Goal: Task Accomplishment & Management: Complete application form

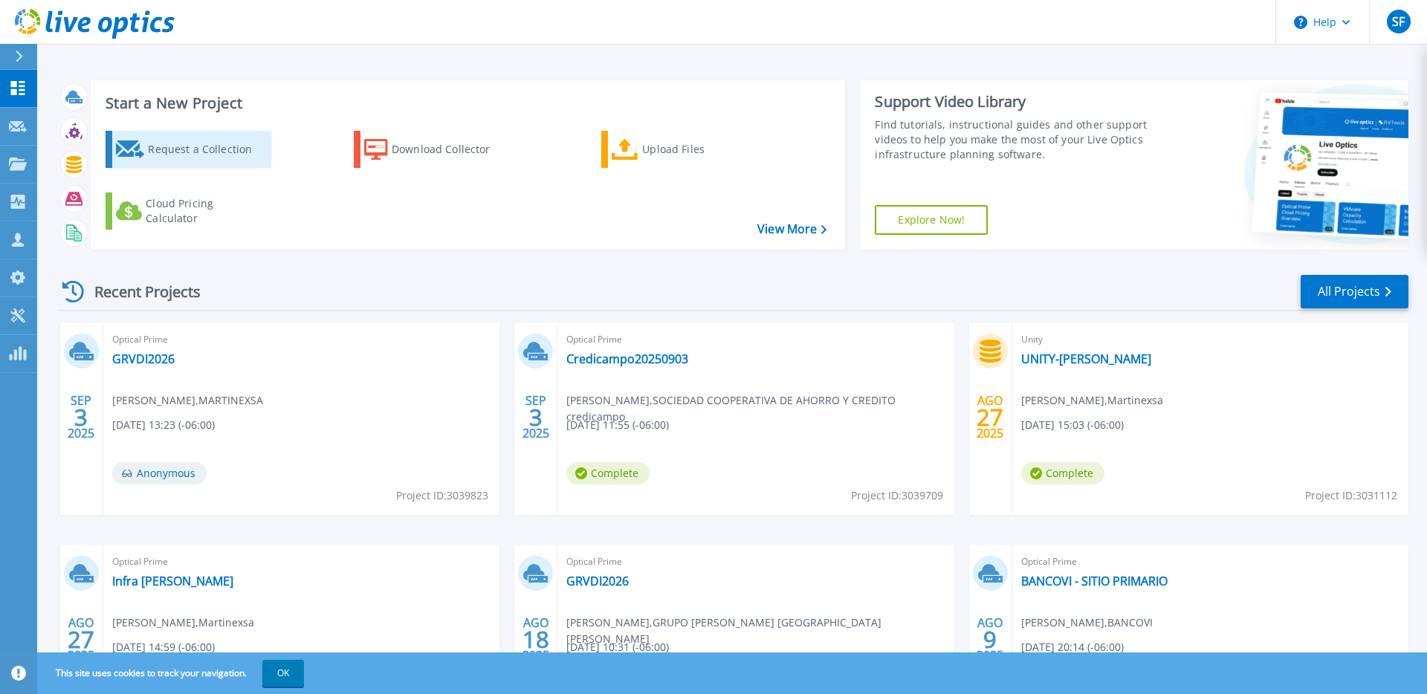
click at [216, 158] on div "Request a Collection" at bounding box center [207, 150] width 119 height 30
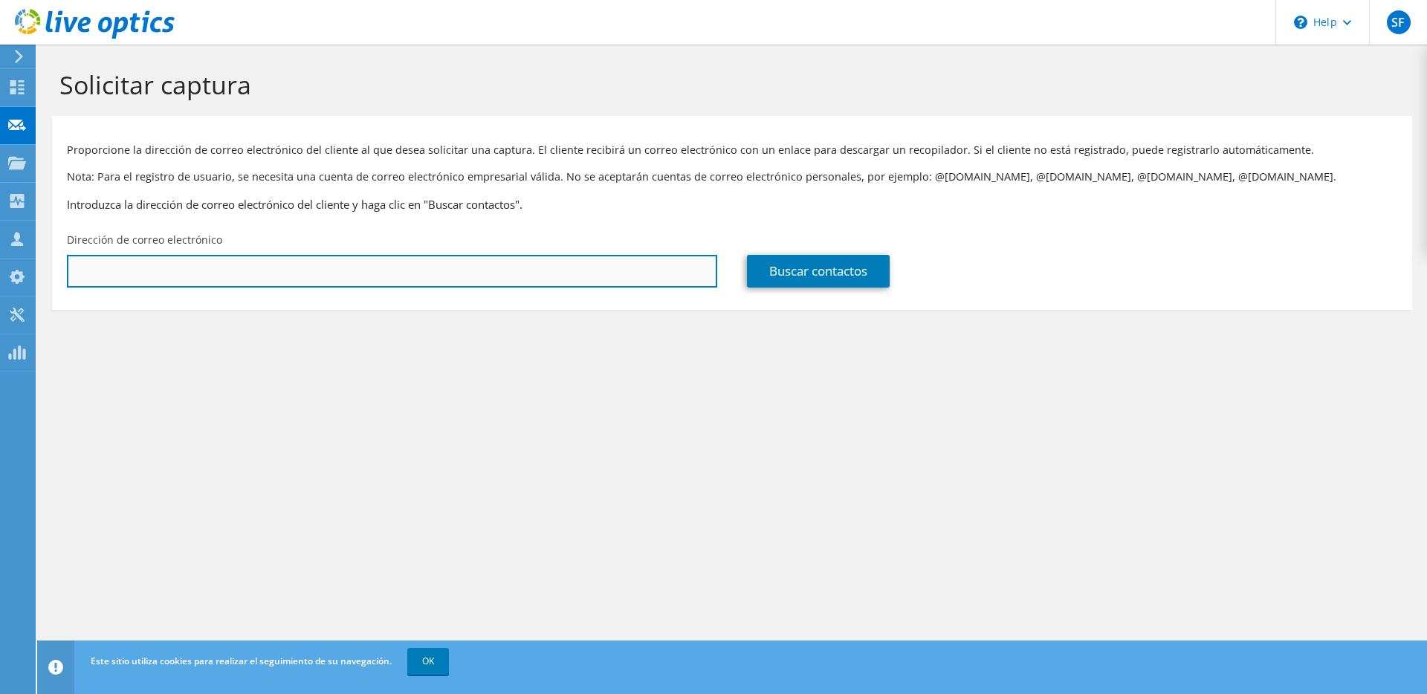
click at [193, 277] on input "text" at bounding box center [392, 271] width 651 height 33
paste input "palfaro@ternova.group"
type input "palfaro@ternova.group"
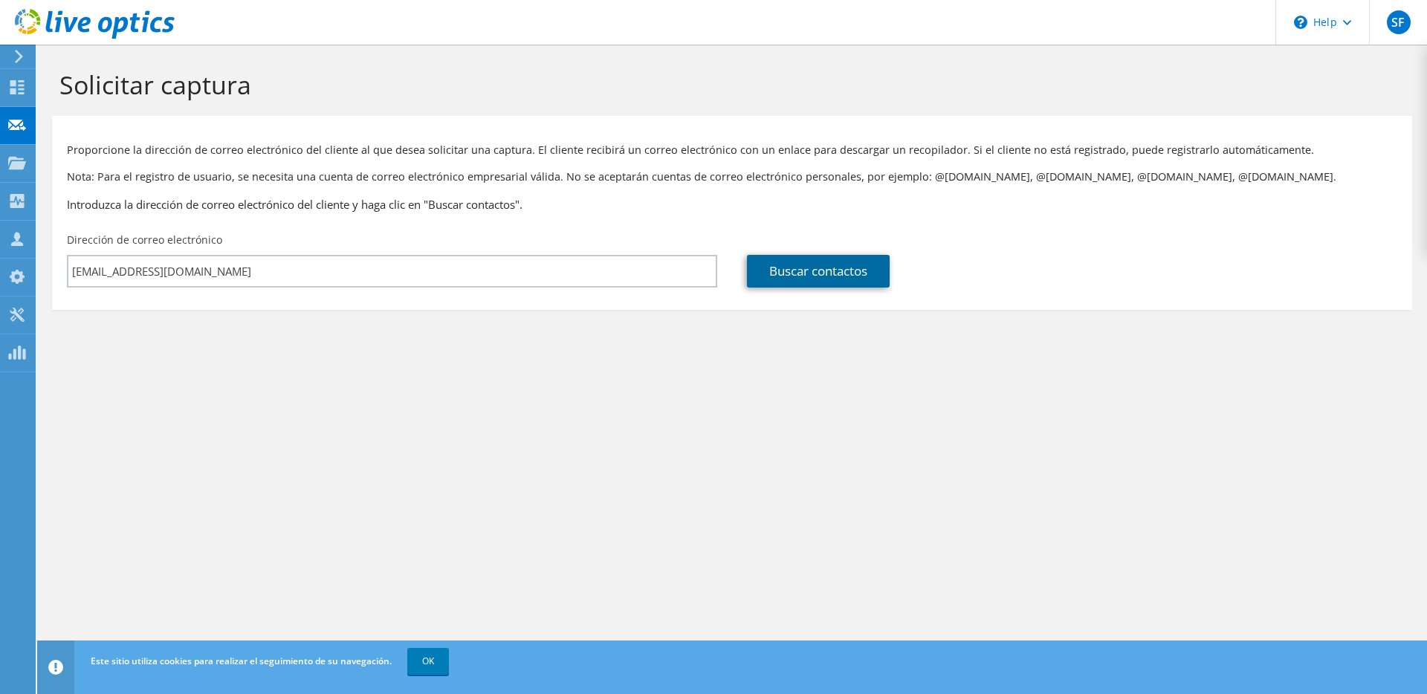
click at [811, 262] on link "Buscar contactos" at bounding box center [818, 271] width 143 height 33
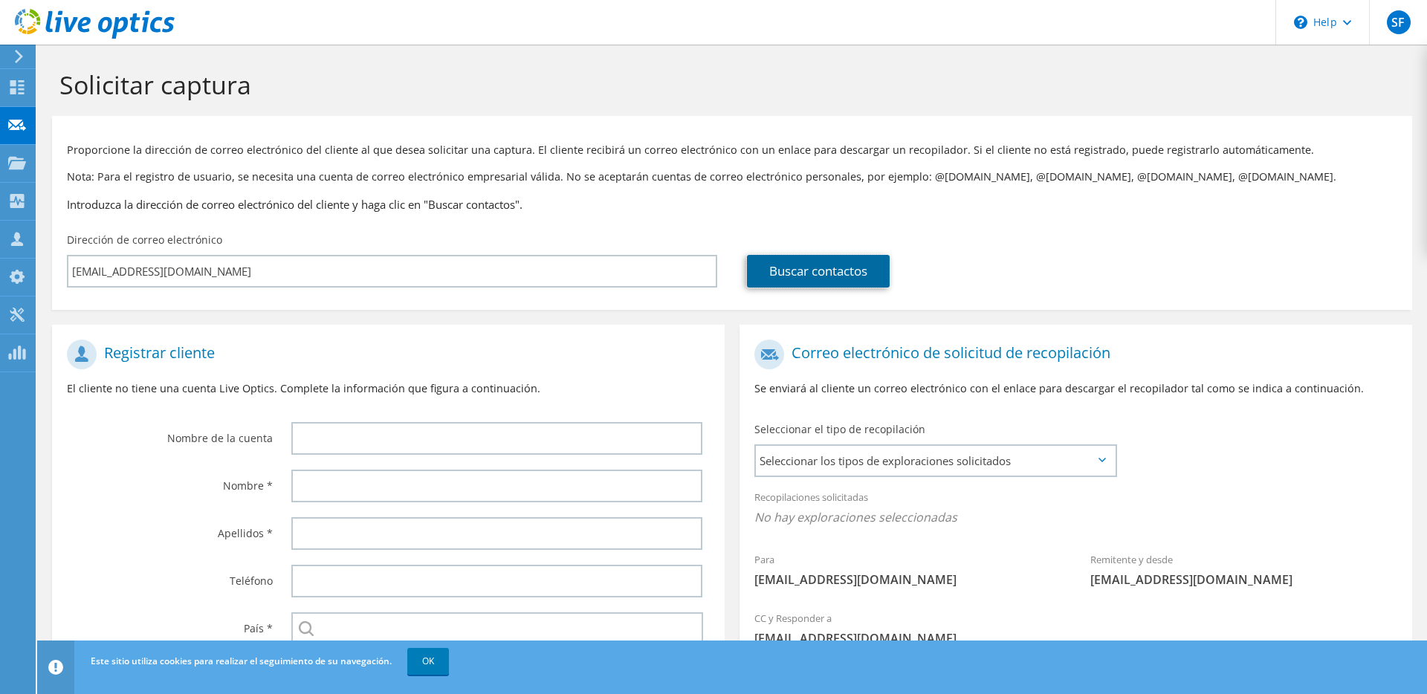
scroll to position [119, 0]
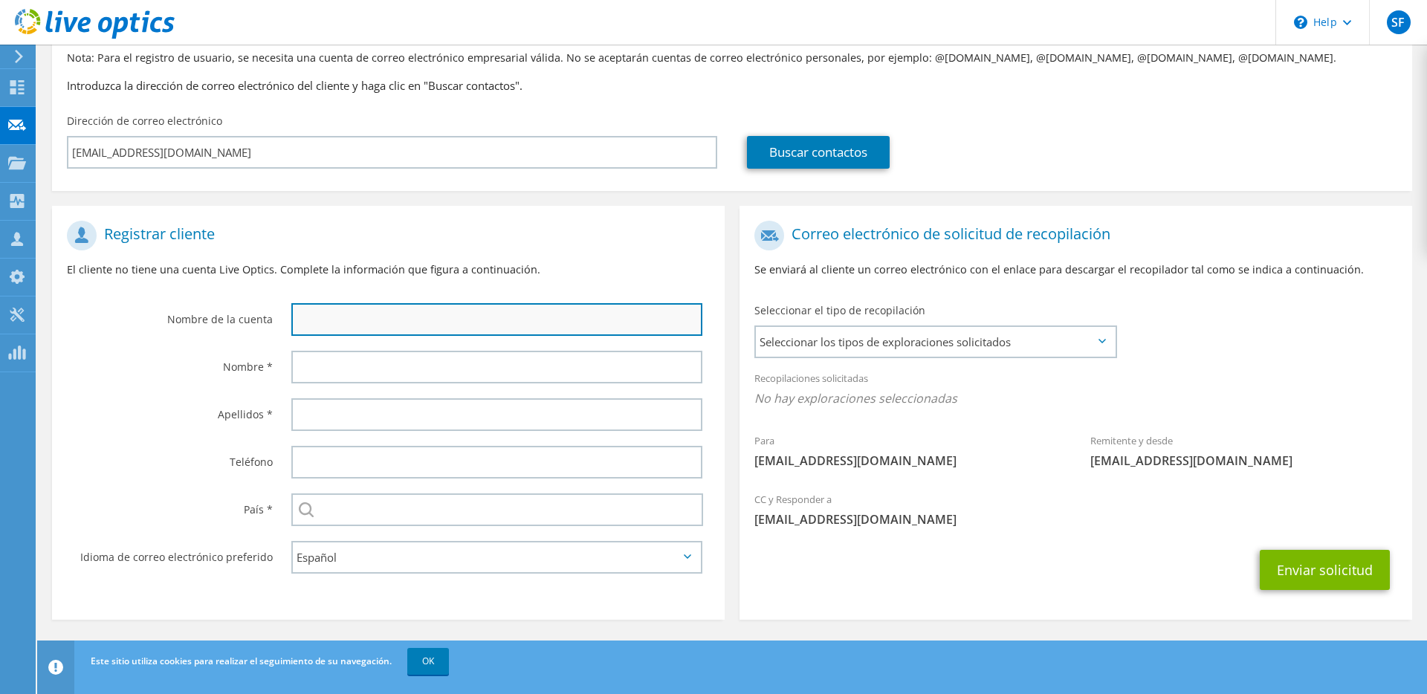
click at [506, 319] on input "text" at bounding box center [496, 319] width 411 height 33
type input "TERNOVA"
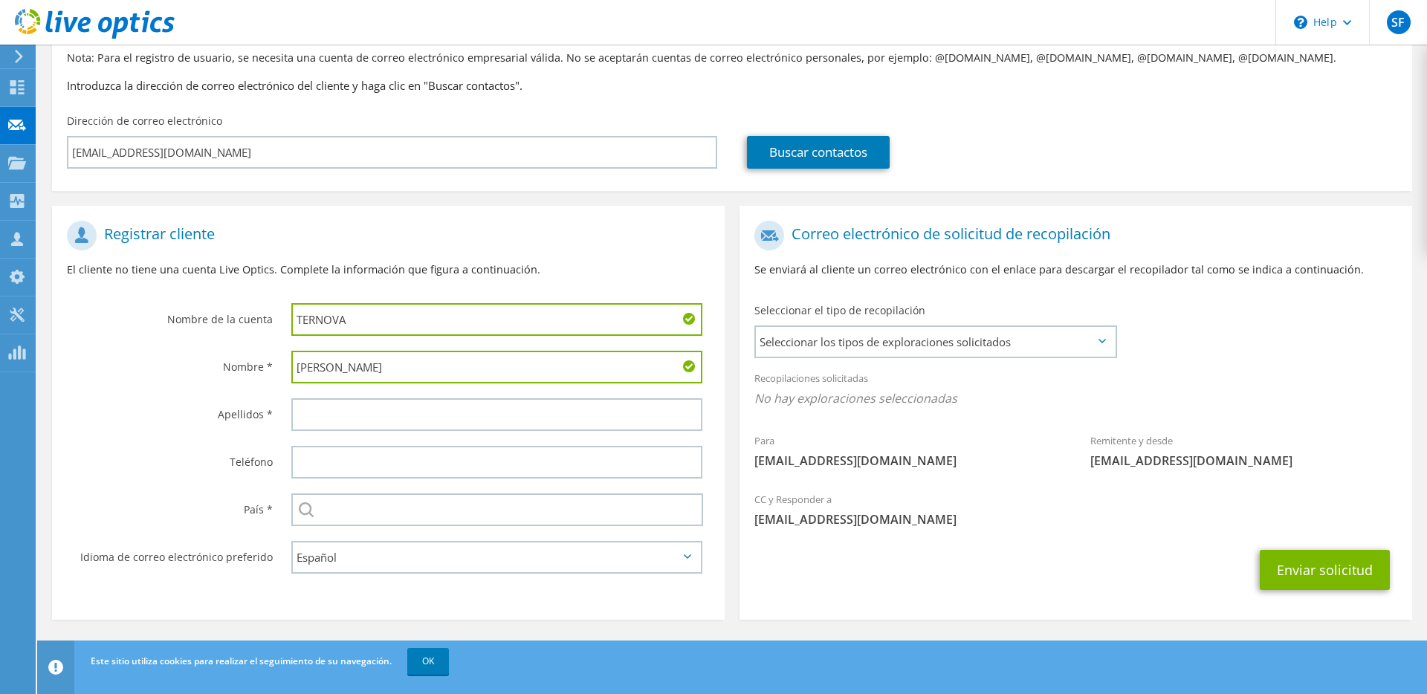
type input "Pedro"
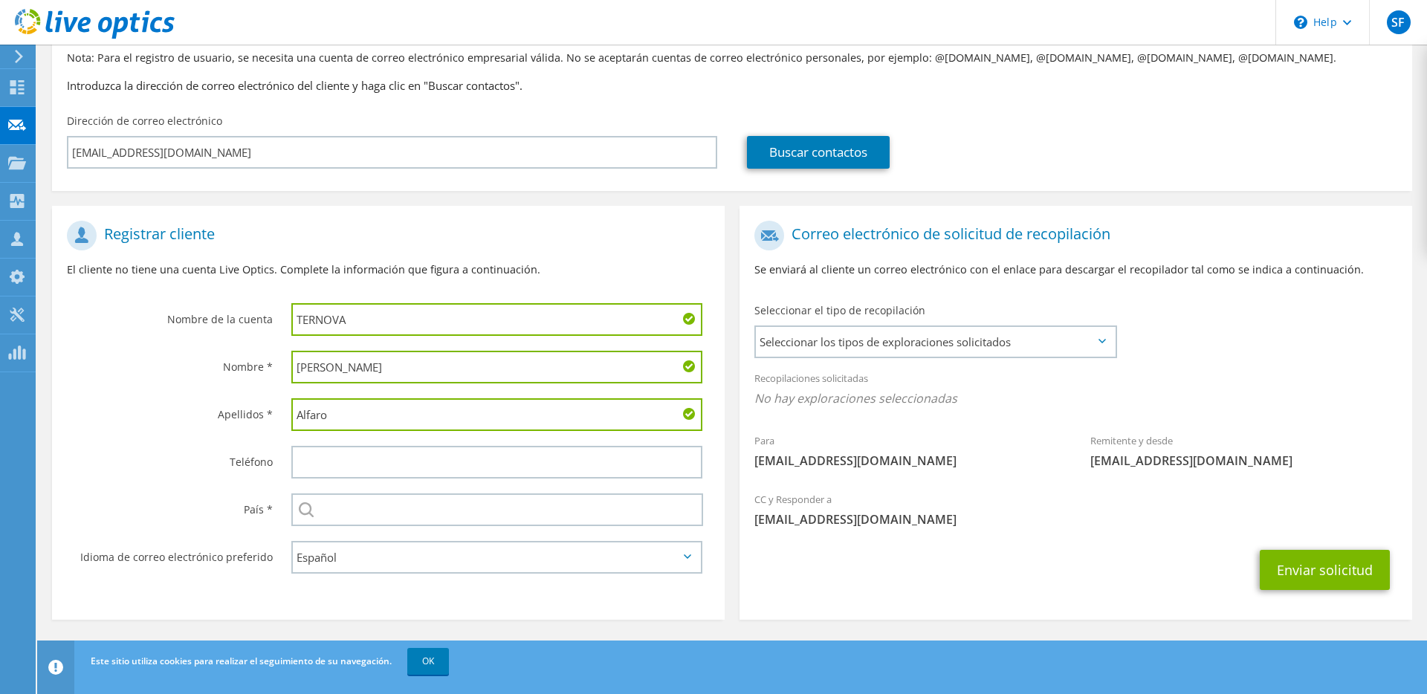
type input "Alfaro"
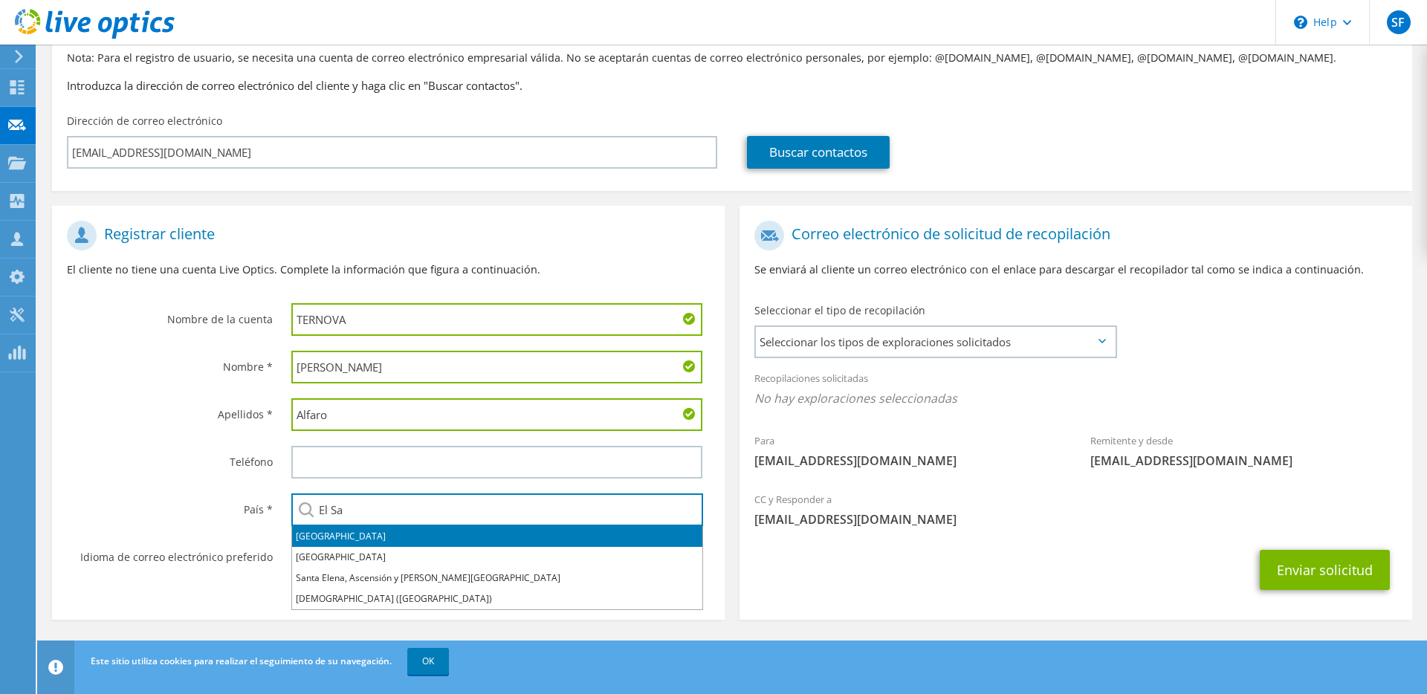
click at [448, 537] on li "[GEOGRAPHIC_DATA]" at bounding box center [497, 536] width 410 height 21
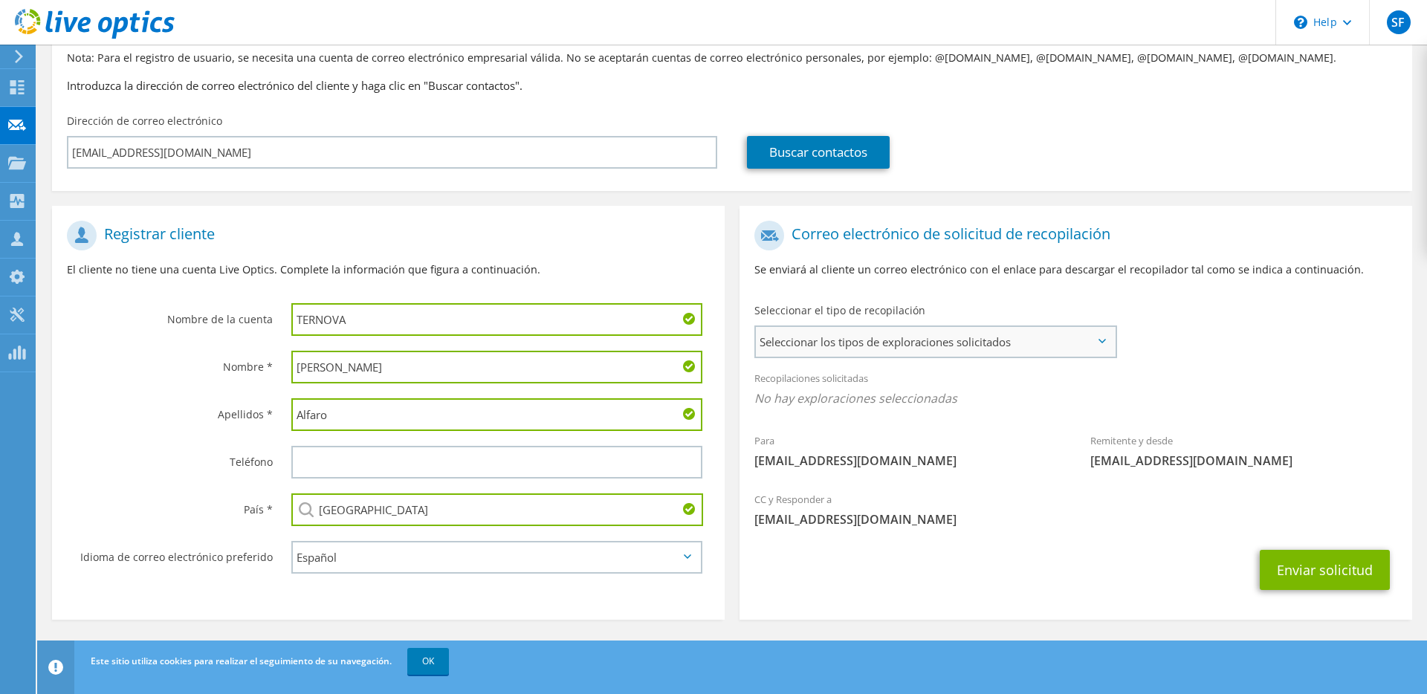
type input "[GEOGRAPHIC_DATA]"
click at [850, 331] on span "Seleccionar los tipos de exploraciones solicitados" at bounding box center [935, 342] width 359 height 30
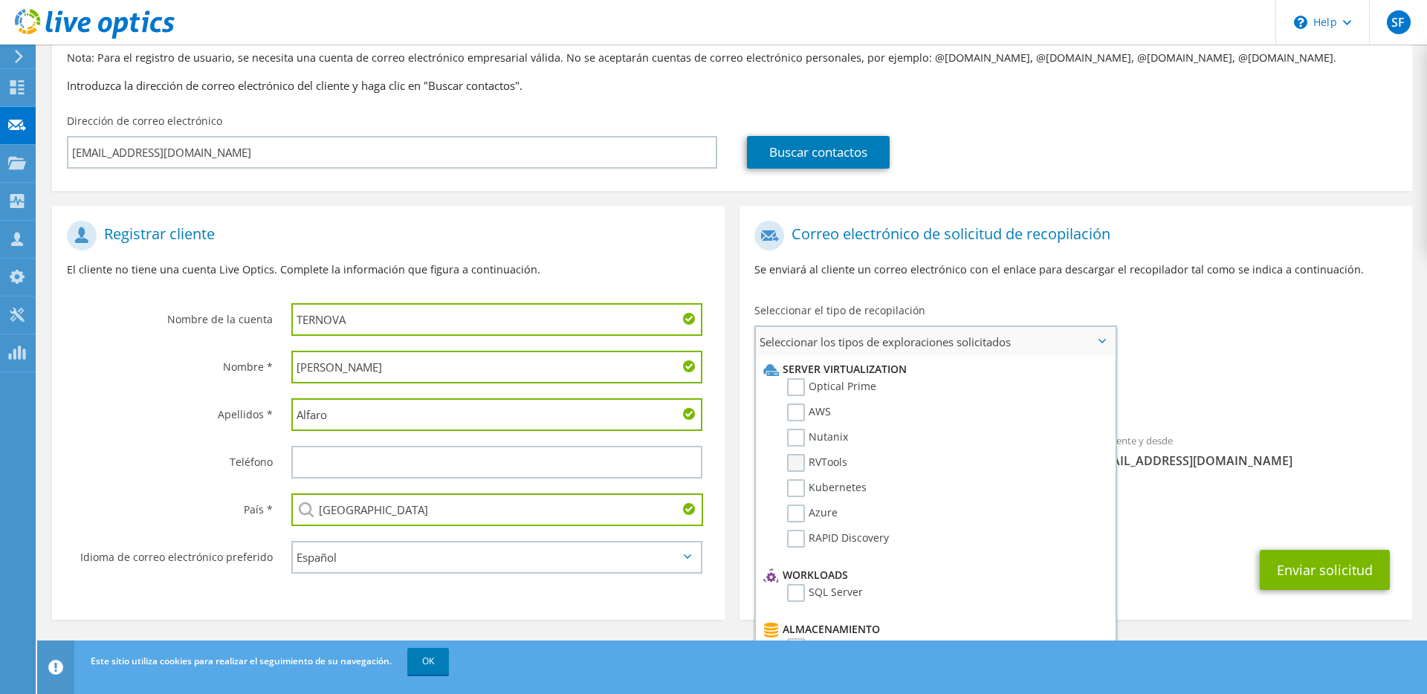
click at [804, 464] on label "RVTools" at bounding box center [817, 463] width 60 height 18
click at [0, 0] on input "RVTools" at bounding box center [0, 0] width 0 height 0
click at [799, 388] on label "Optical Prime" at bounding box center [831, 387] width 89 height 18
click at [0, 0] on input "Optical Prime" at bounding box center [0, 0] width 0 height 0
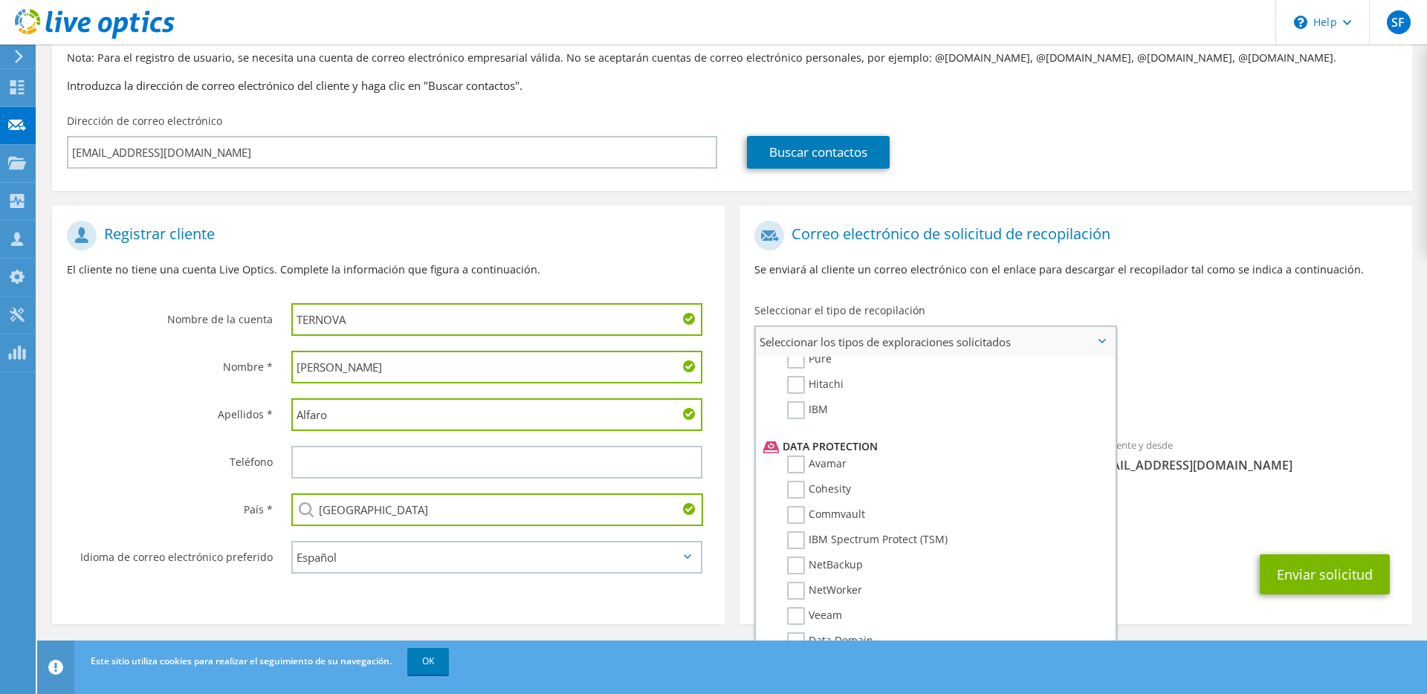
scroll to position [564, 0]
click at [1195, 538] on div "CC y Responder a sflamenco@martinexsa.com" at bounding box center [1076, 513] width 673 height 51
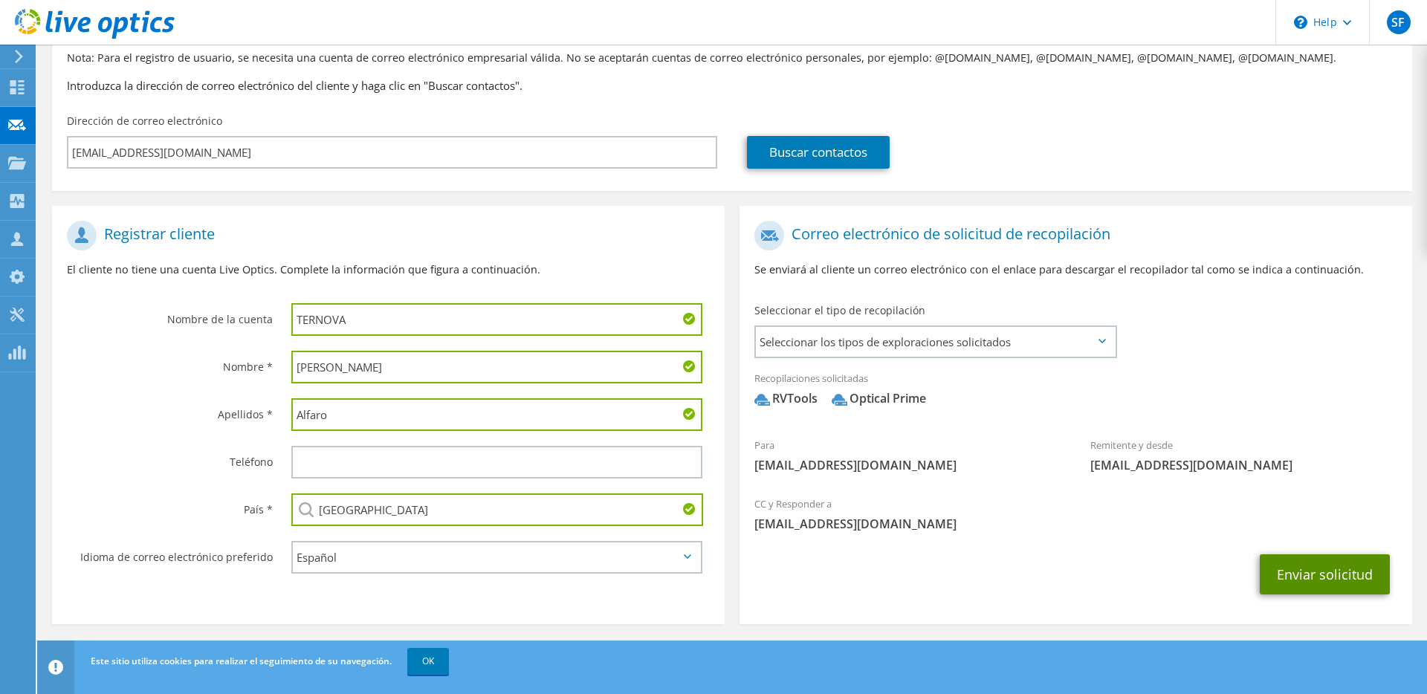
click at [1285, 577] on button "Enviar solicitud" at bounding box center [1325, 575] width 130 height 40
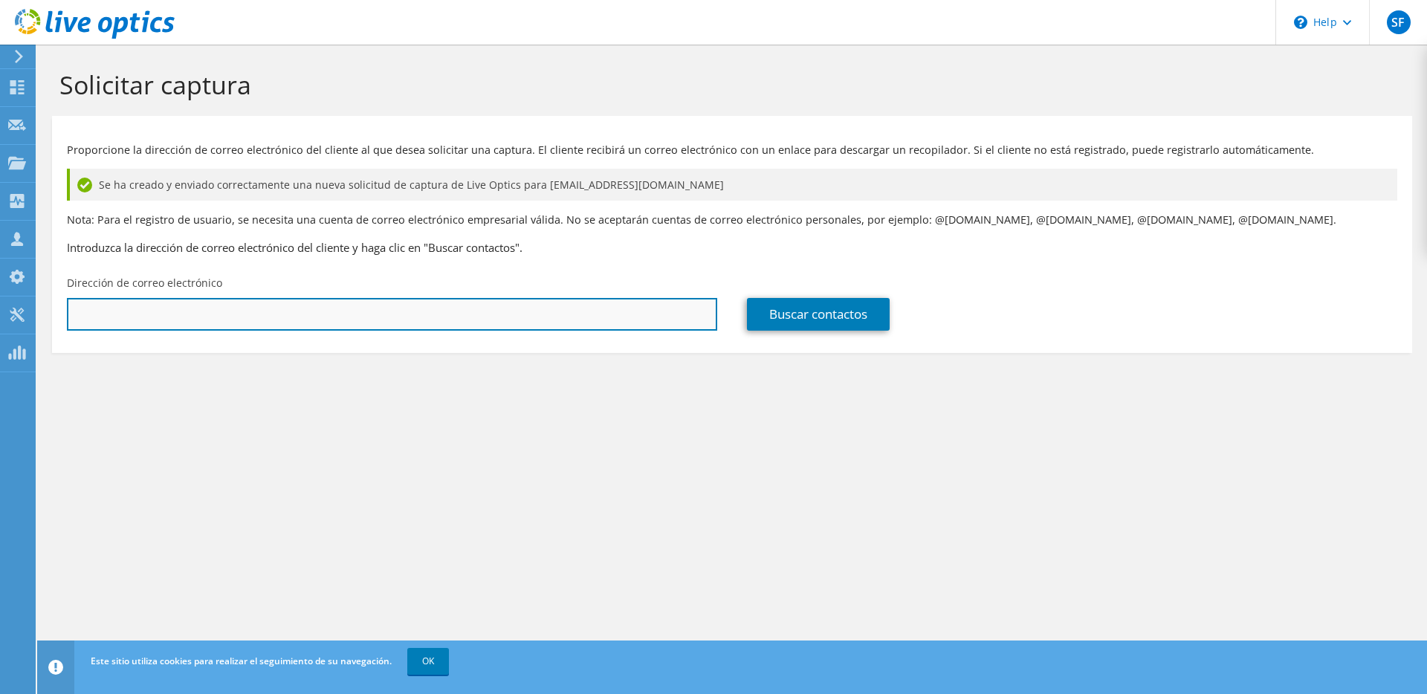
click at [360, 314] on input "text" at bounding box center [392, 314] width 651 height 33
paste input "menjivar@ternova.group"
type input "menjivar@ternova.group"
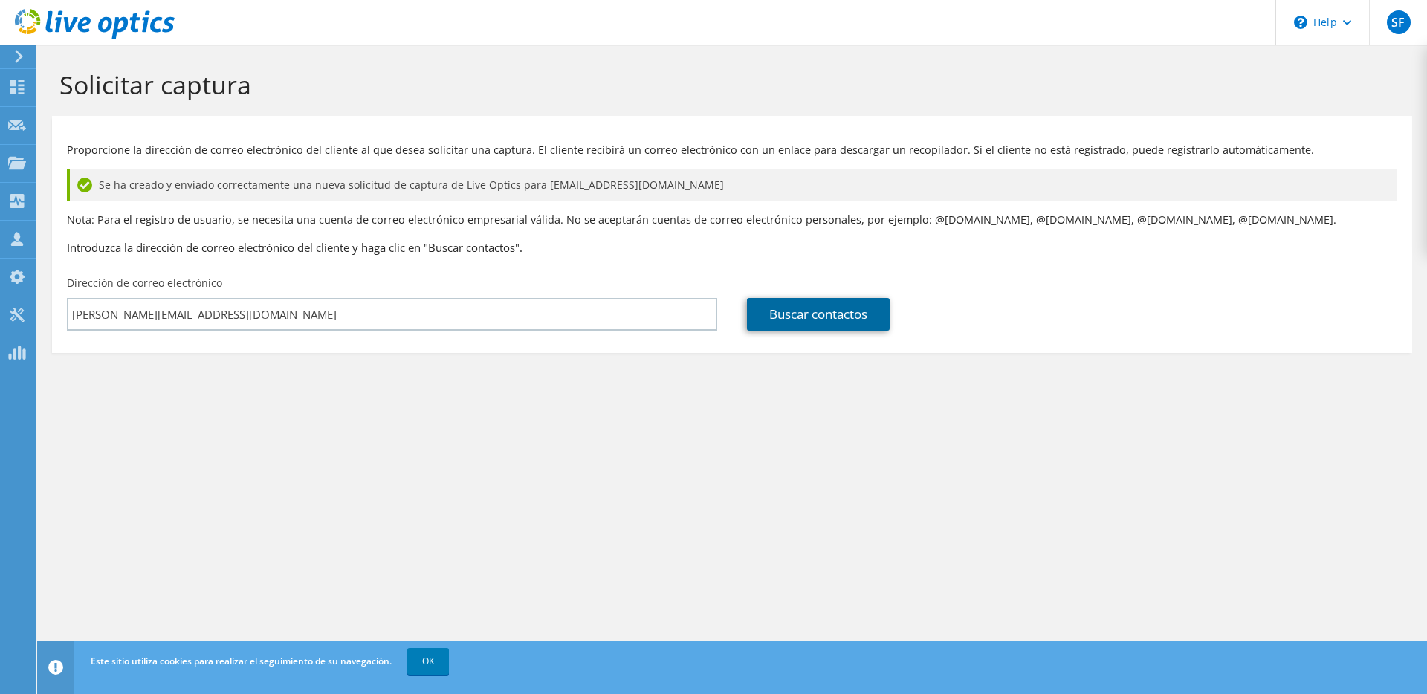
click at [804, 308] on link "Buscar contactos" at bounding box center [818, 314] width 143 height 33
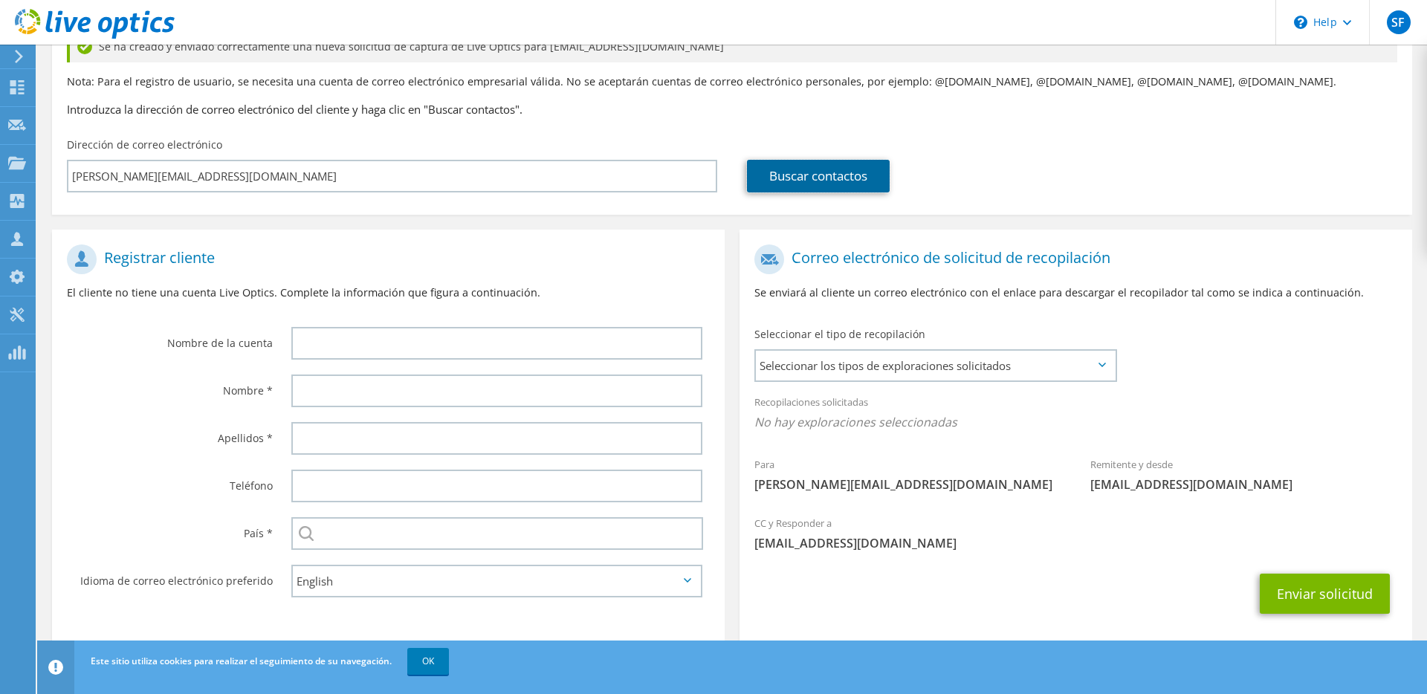
scroll to position [162, 0]
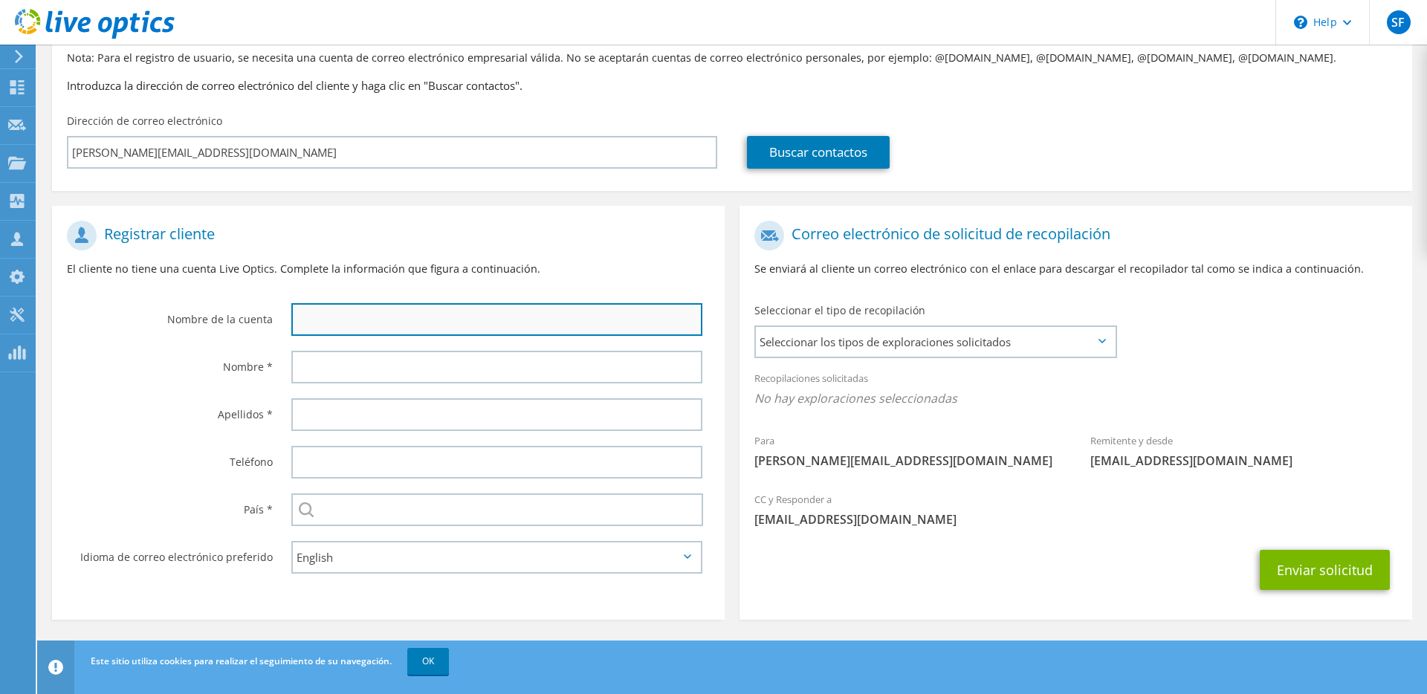
click at [499, 313] on input "text" at bounding box center [496, 319] width 411 height 33
type input "TERNOVA"
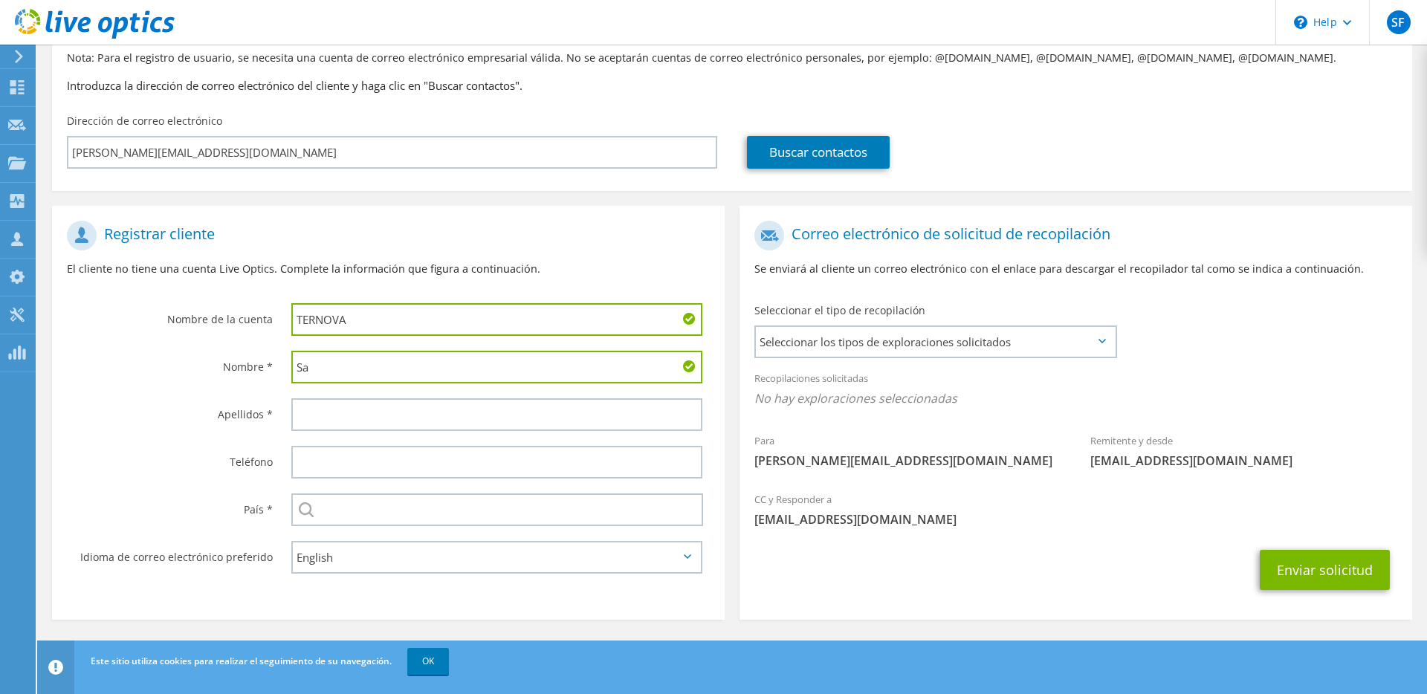
type input "S"
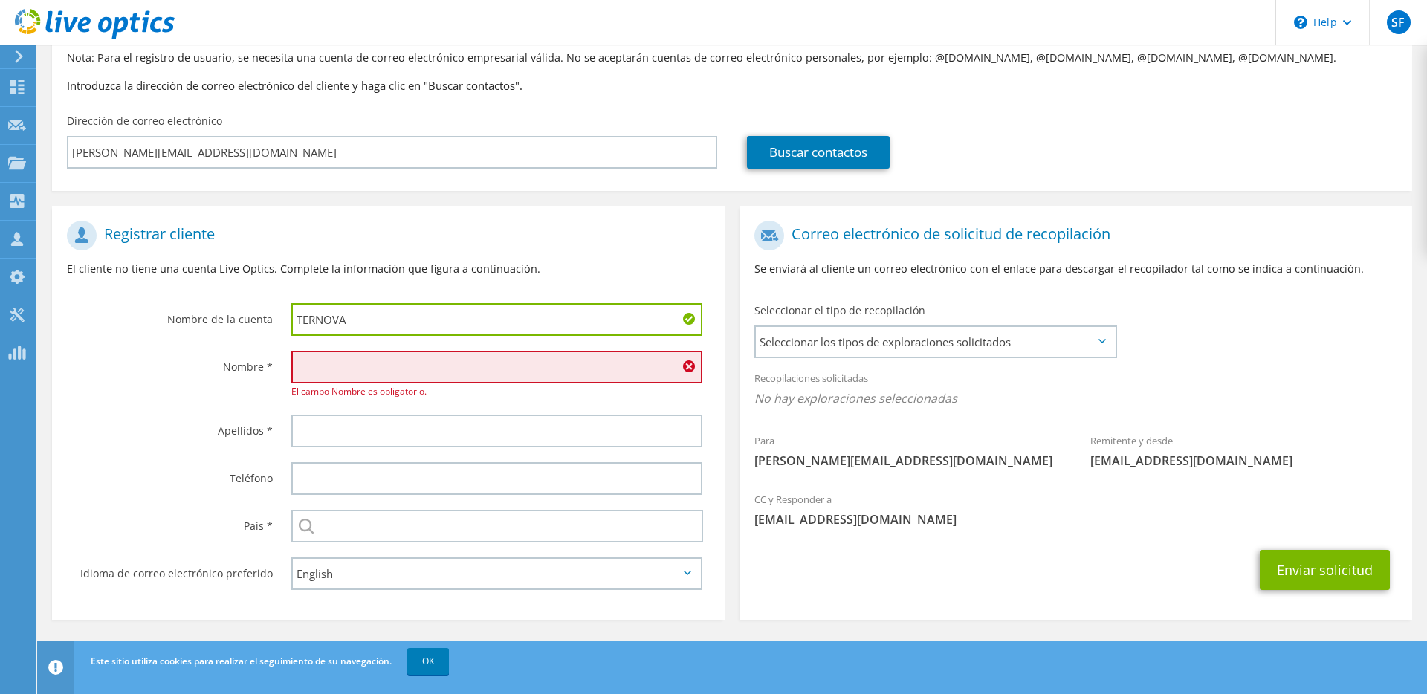
type input "f"
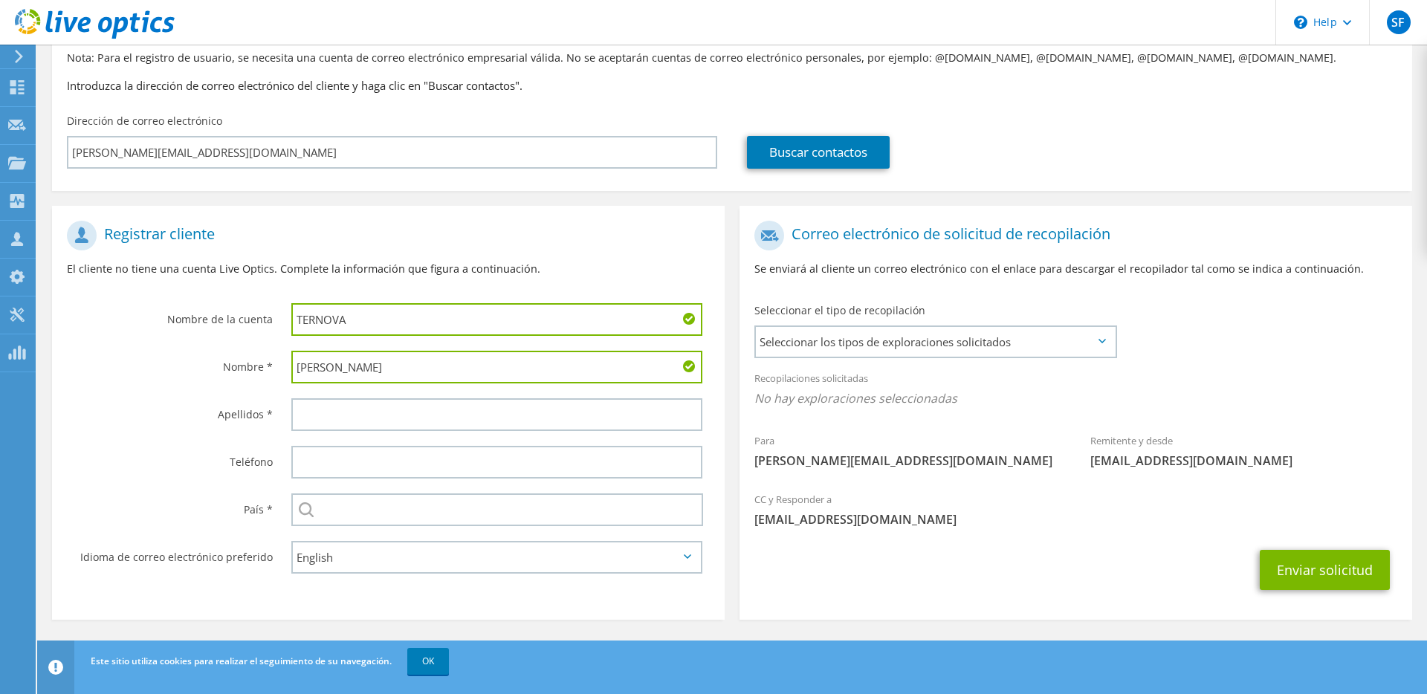
type input "Fernando"
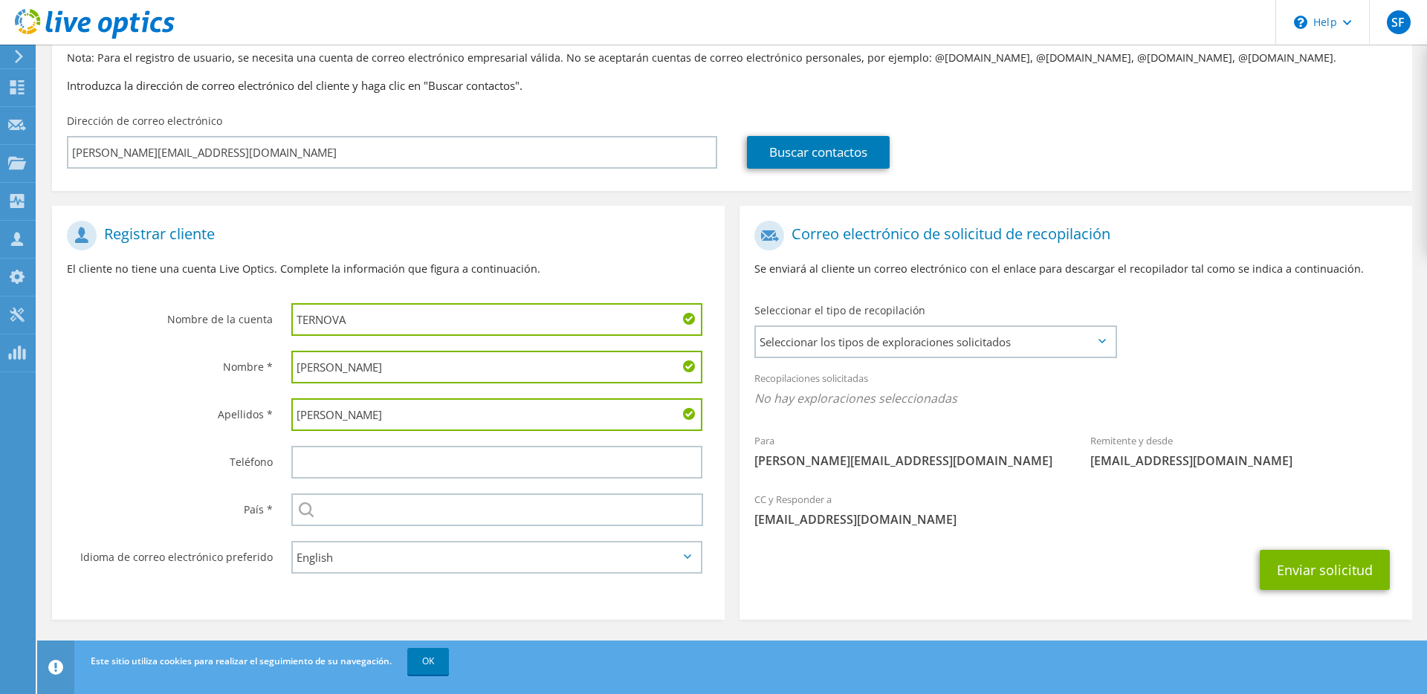
type input "Menjivar"
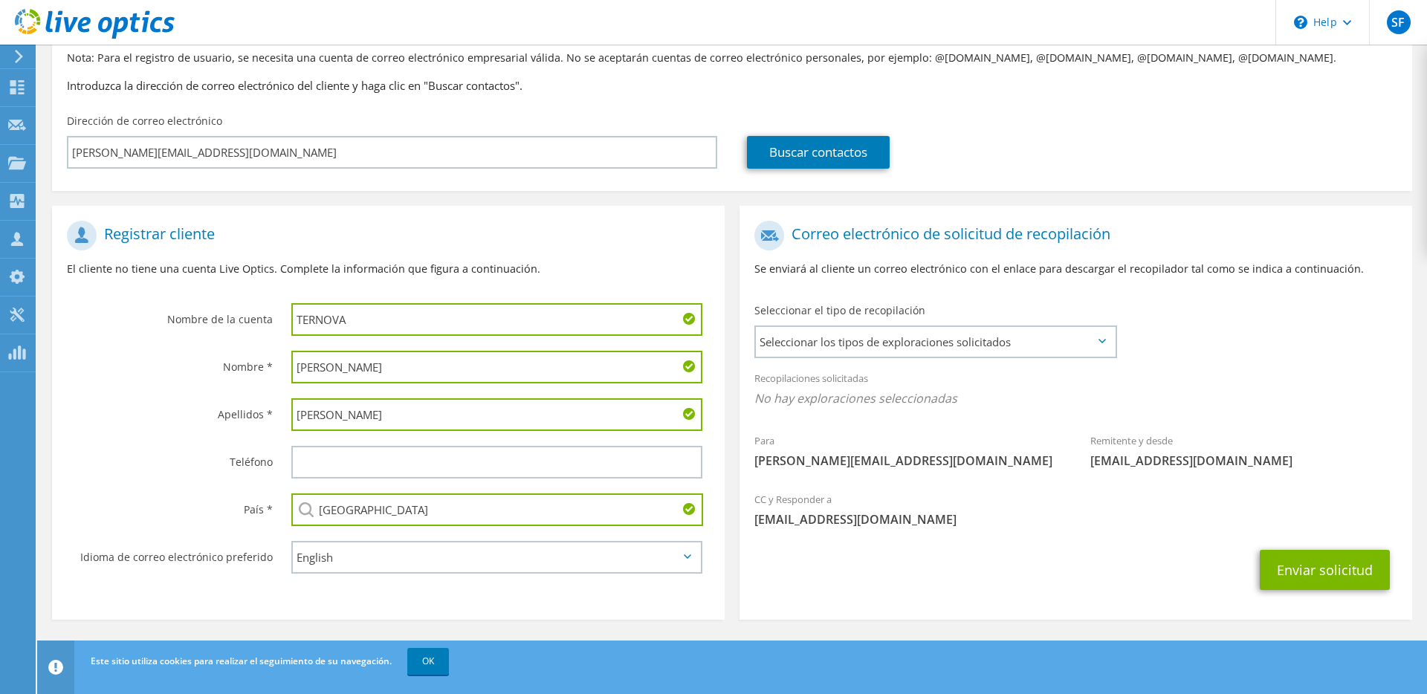
type input "[GEOGRAPHIC_DATA]"
click at [522, 564] on select "English Deutsch Español Français Italiano Polski Português Русский 한국어 中文 日本語" at bounding box center [496, 557] width 411 height 33
select select "es-ES"
click at [291, 541] on select "English Deutsch Español Français Italiano Polski Português Русский 한국어 中文 日本語" at bounding box center [496, 557] width 411 height 33
click at [961, 338] on span "Seleccionar los tipos de exploraciones solicitados" at bounding box center [935, 342] width 359 height 30
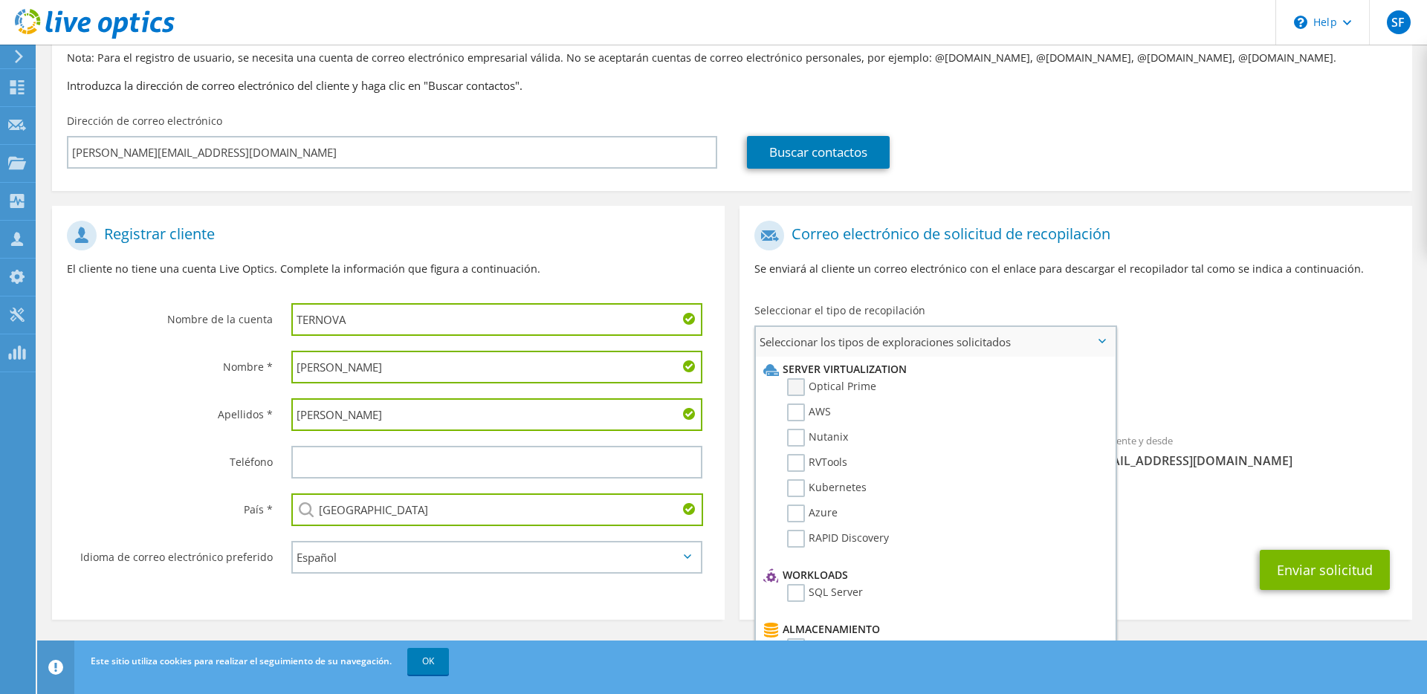
click at [859, 388] on label "Optical Prime" at bounding box center [831, 387] width 89 height 18
click at [0, 0] on input "Optical Prime" at bounding box center [0, 0] width 0 height 0
click at [823, 462] on label "RVTools" at bounding box center [817, 463] width 60 height 18
click at [0, 0] on input "RVTools" at bounding box center [0, 0] width 0 height 0
click at [1292, 439] on div "Remitente y desde liveoptics@liveoptics.com" at bounding box center [1244, 455] width 336 height 51
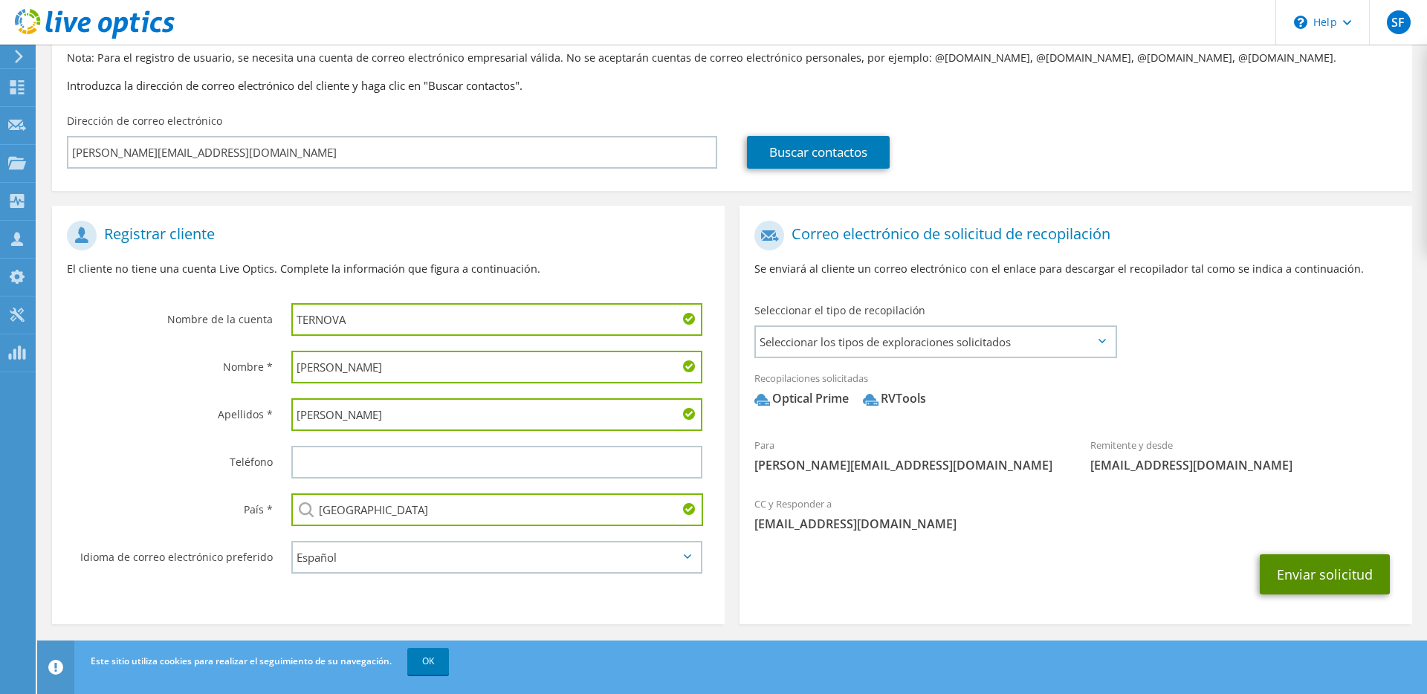
click at [1327, 575] on button "Enviar solicitud" at bounding box center [1325, 575] width 130 height 40
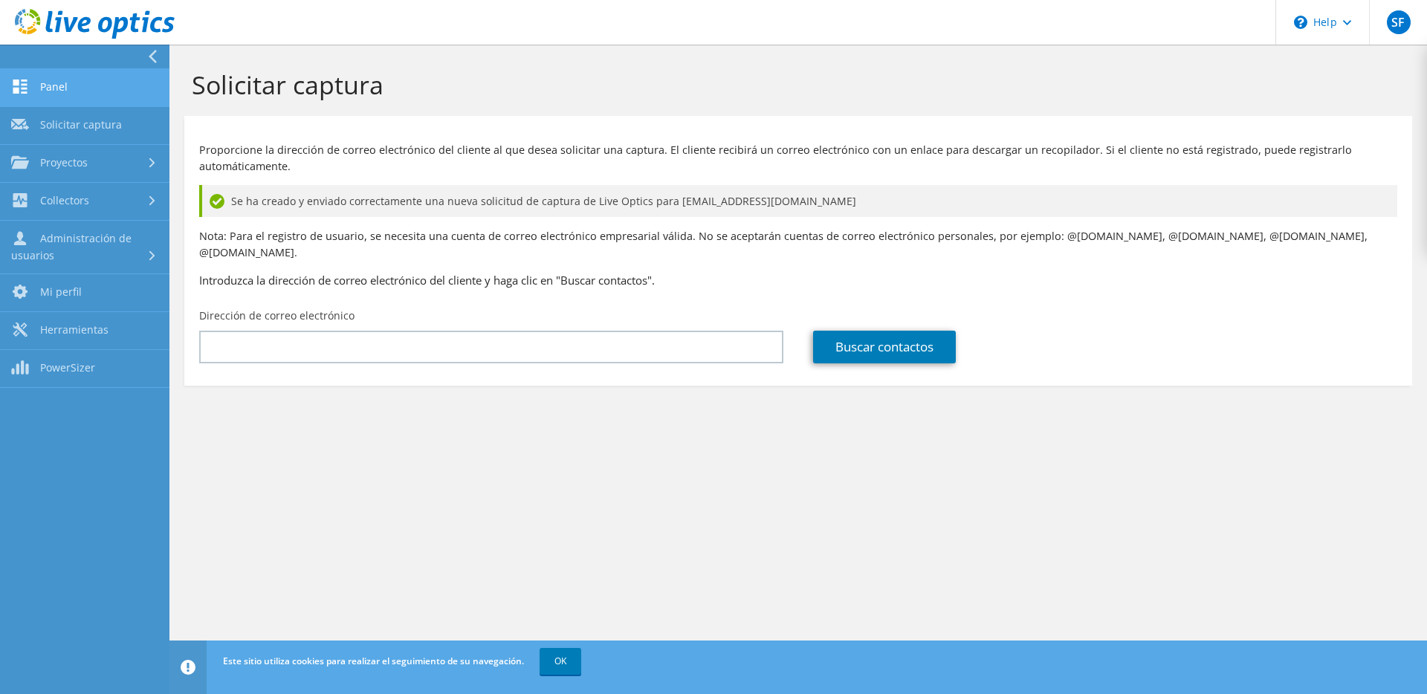
click at [57, 98] on link "Panel" at bounding box center [85, 88] width 170 height 38
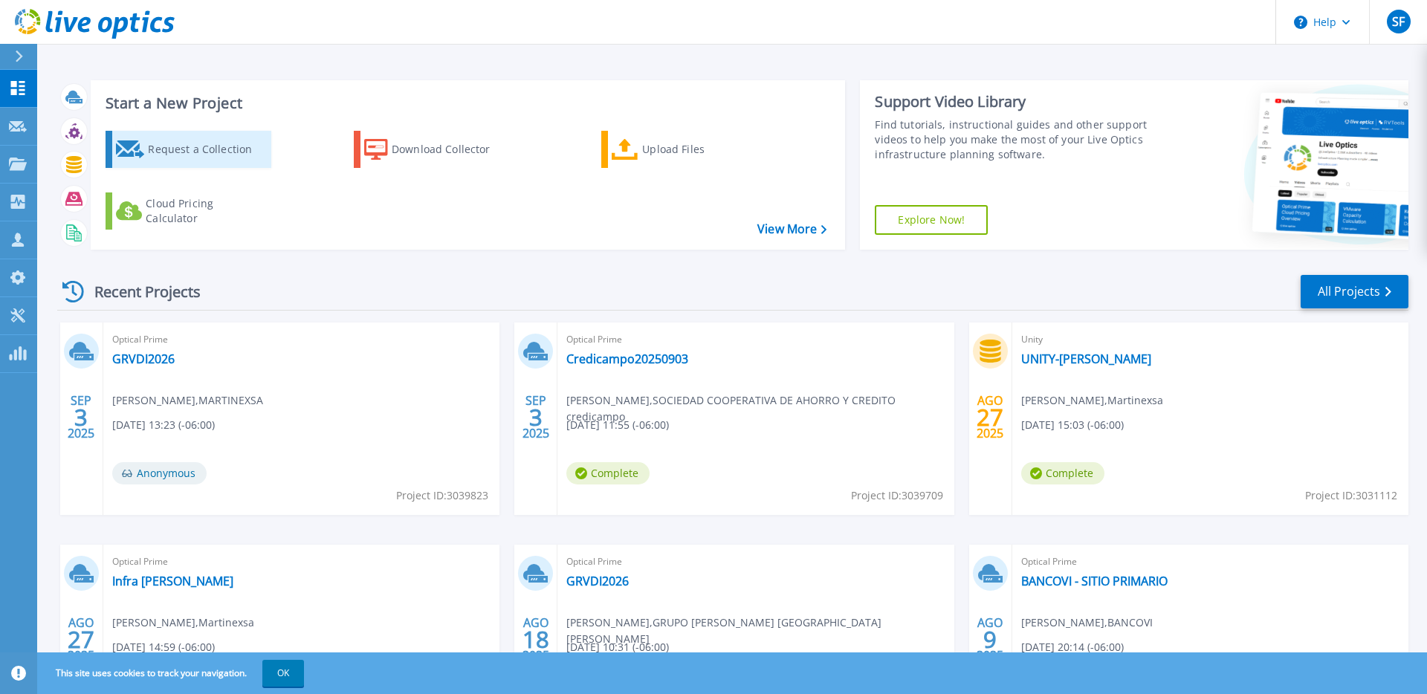
click at [206, 154] on div "Request a Collection" at bounding box center [207, 150] width 119 height 30
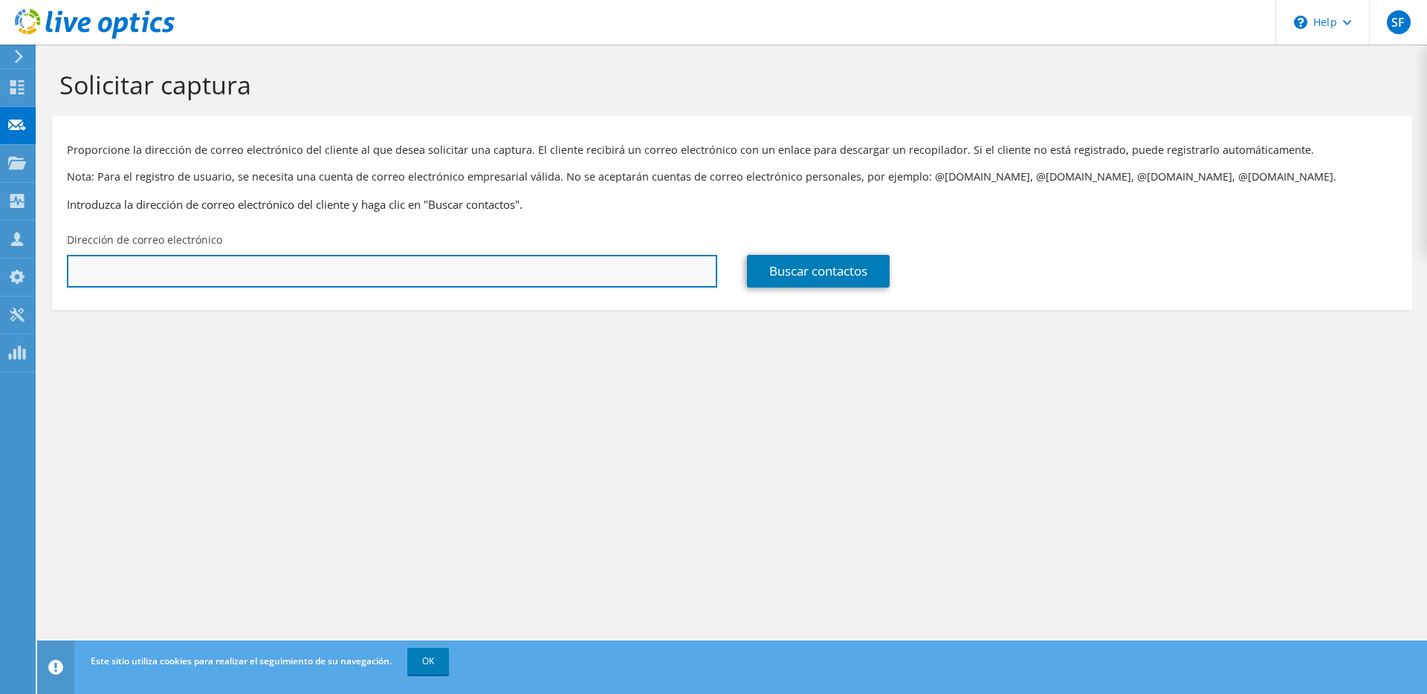
click at [425, 275] on input "text" at bounding box center [392, 271] width 651 height 33
paste input "[EMAIL_ADDRESS][PERSON_NAME][DOMAIN_NAME]"
type input "[EMAIL_ADDRESS][PERSON_NAME][DOMAIN_NAME]"
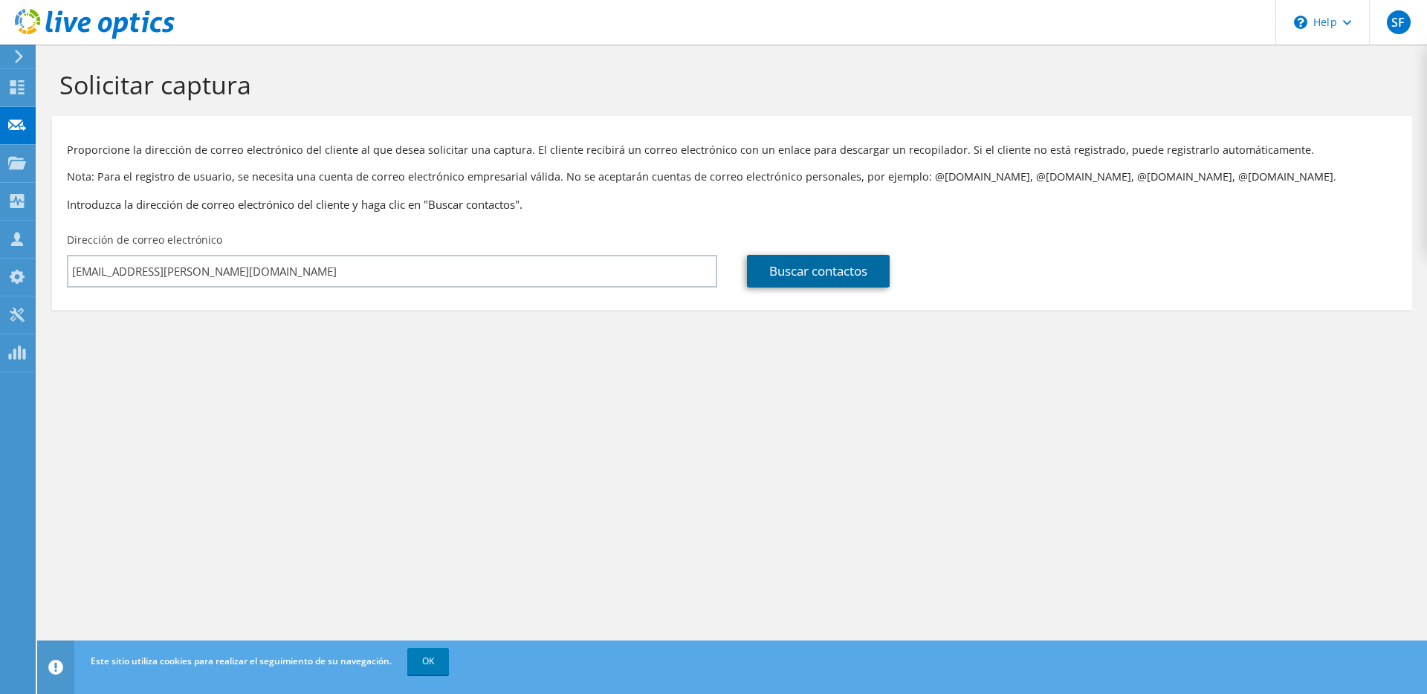
click at [779, 273] on link "Buscar contactos" at bounding box center [818, 271] width 143 height 33
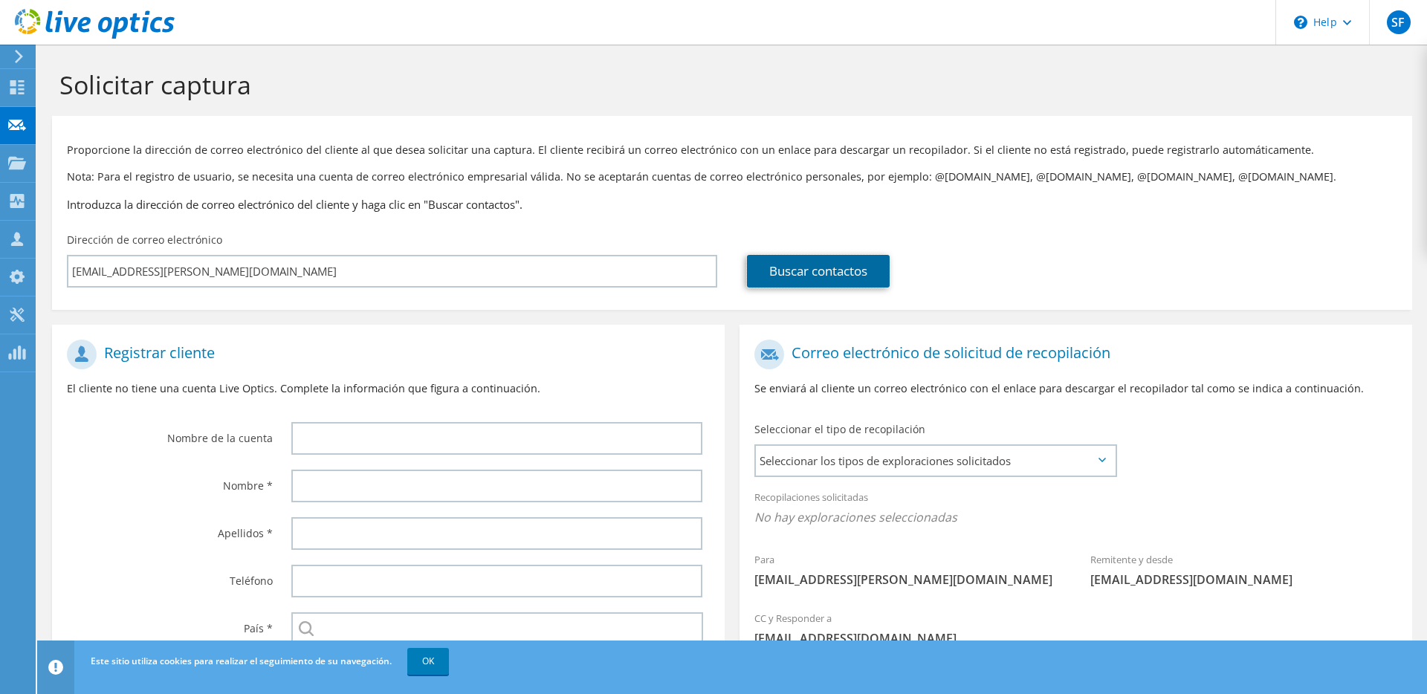
scroll to position [119, 0]
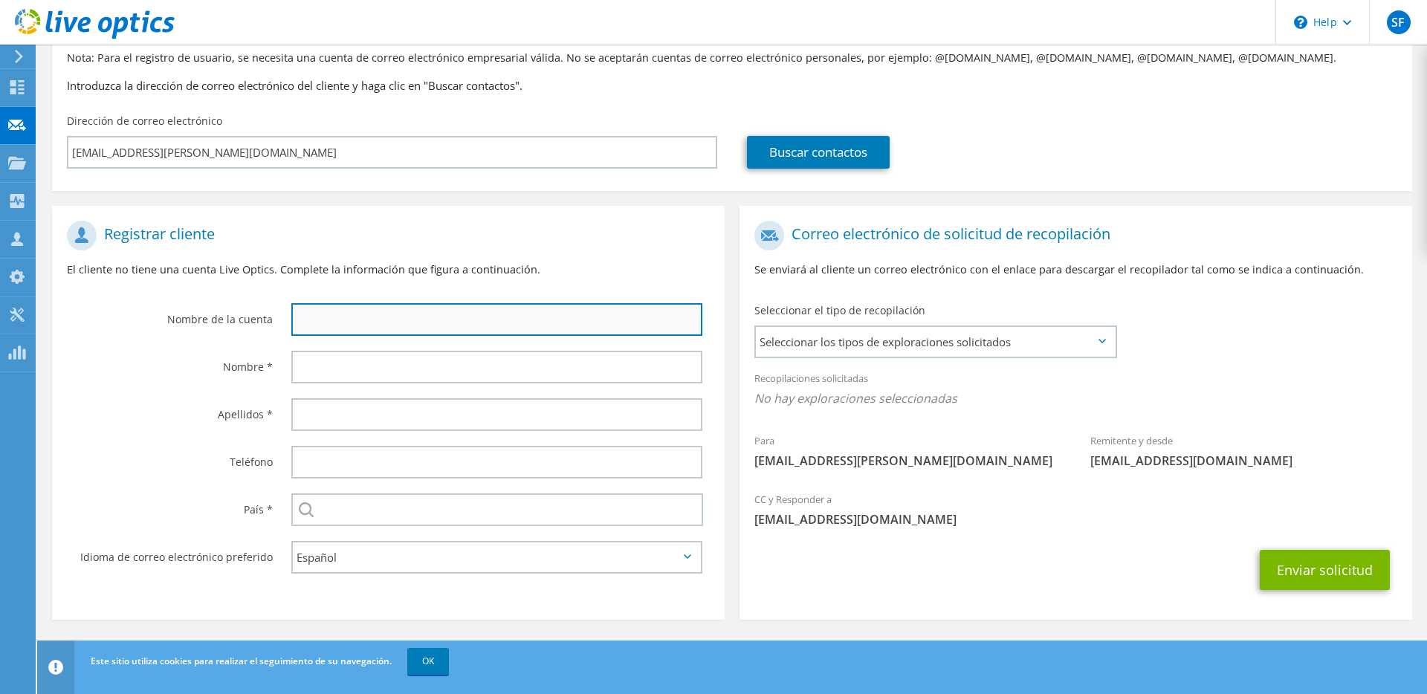
click at [372, 314] on input "text" at bounding box center [496, 319] width 411 height 33
type input "FSV"
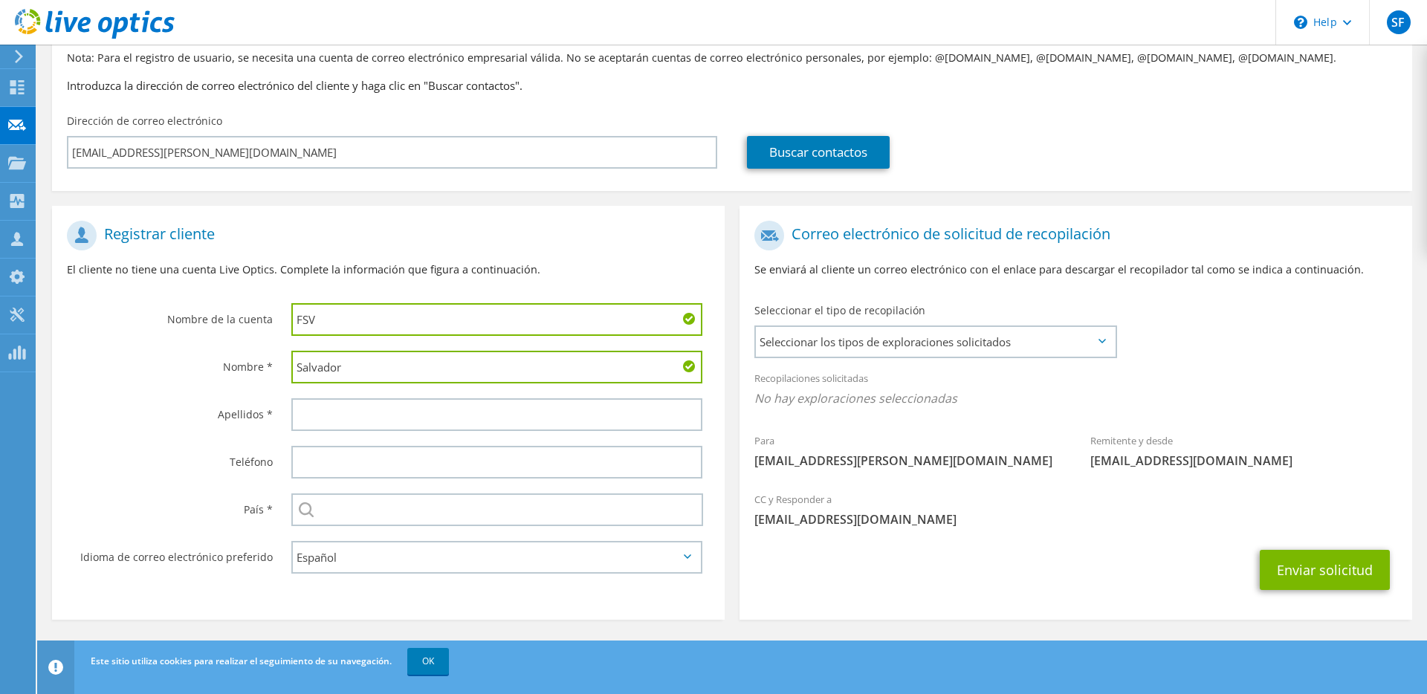
type input "Salvador"
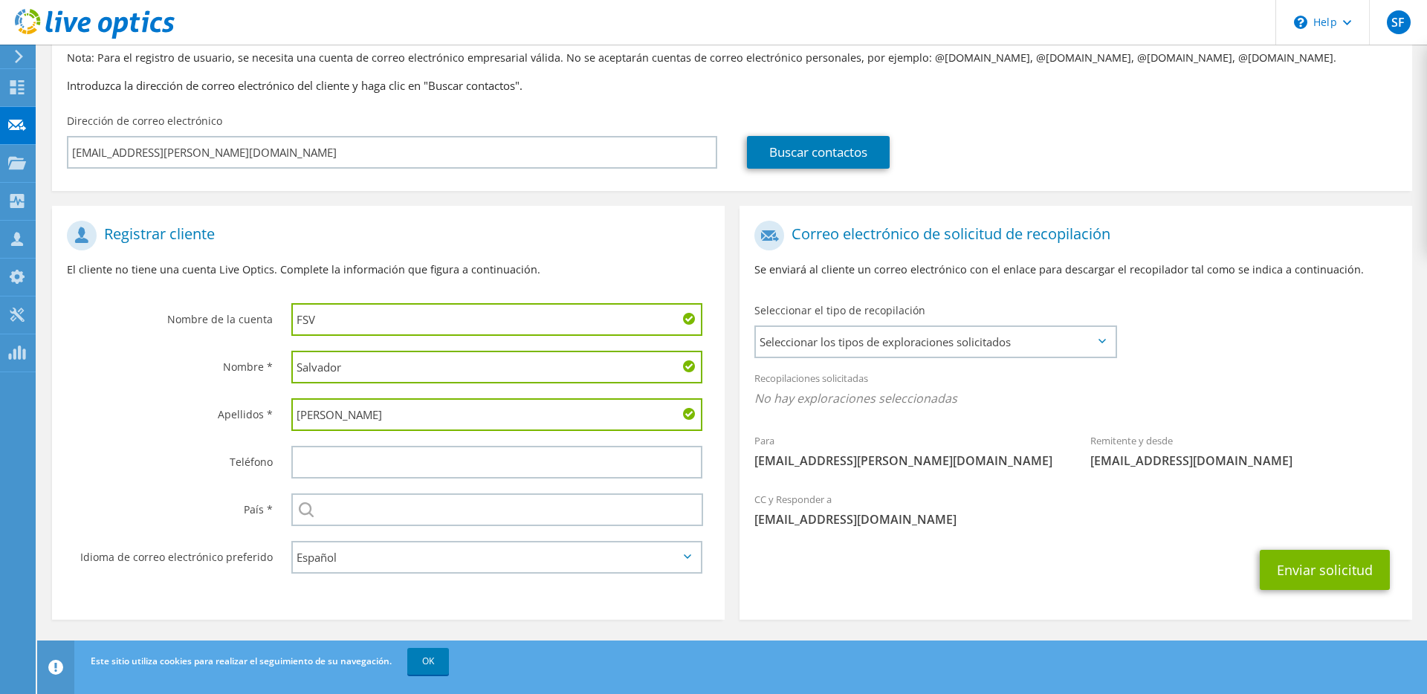
type input "[PERSON_NAME]"
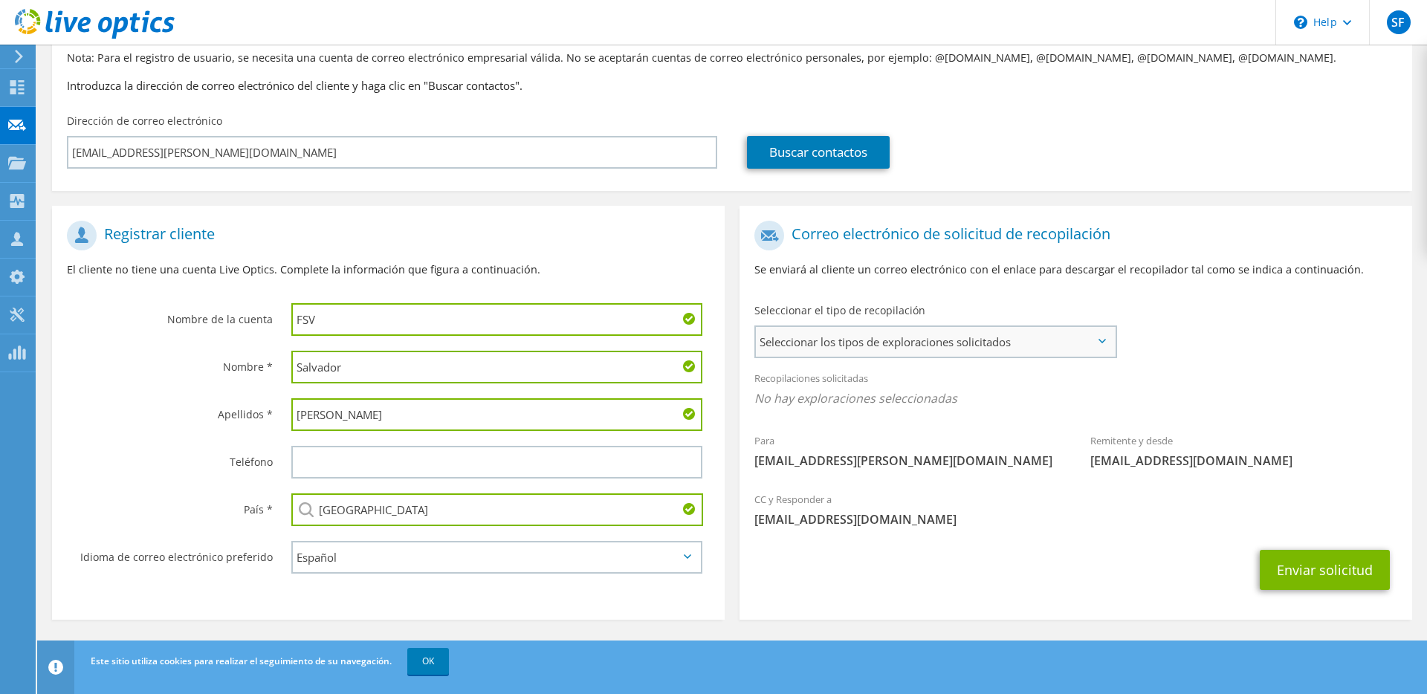
type input "[GEOGRAPHIC_DATA]"
click at [814, 335] on span "Seleccionar los tipos de exploraciones solicitados" at bounding box center [935, 342] width 359 height 30
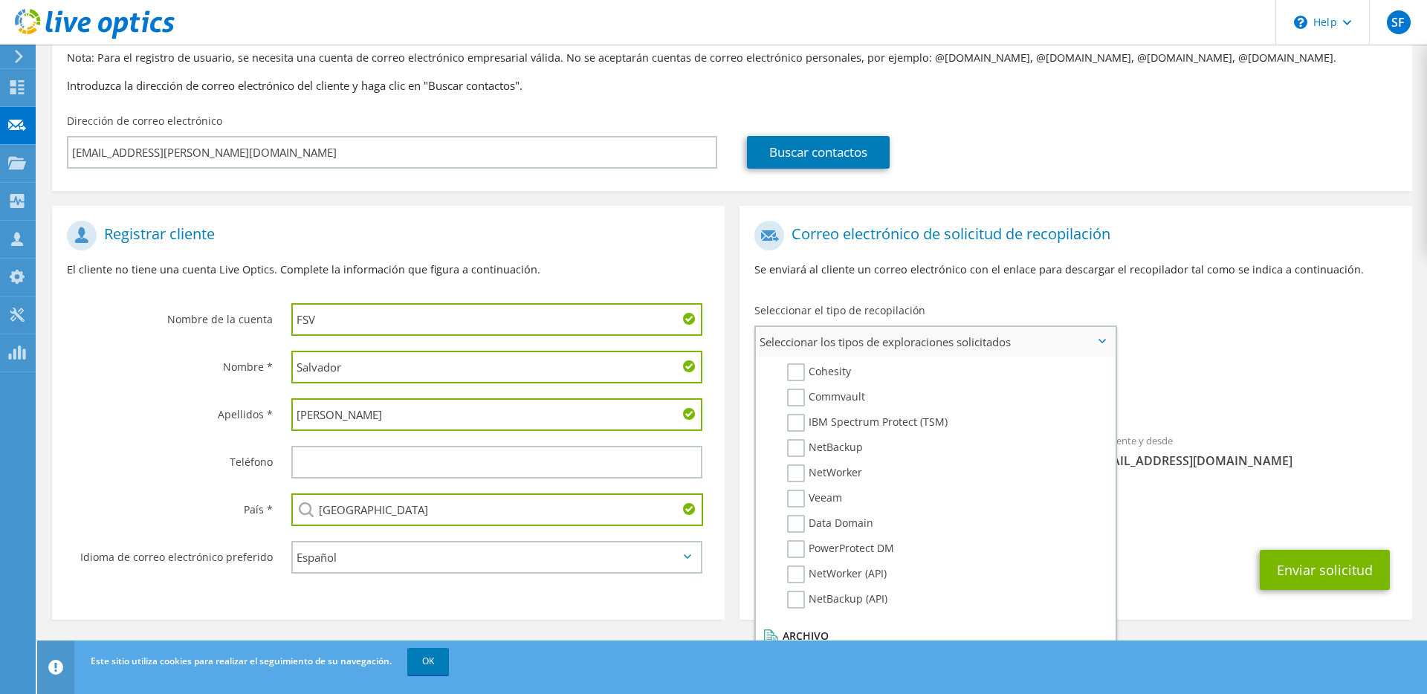
scroll to position [677, 0]
click at [796, 504] on label "Veeam" at bounding box center [814, 505] width 55 height 18
click at [0, 0] on input "Veeam" at bounding box center [0, 0] width 0 height 0
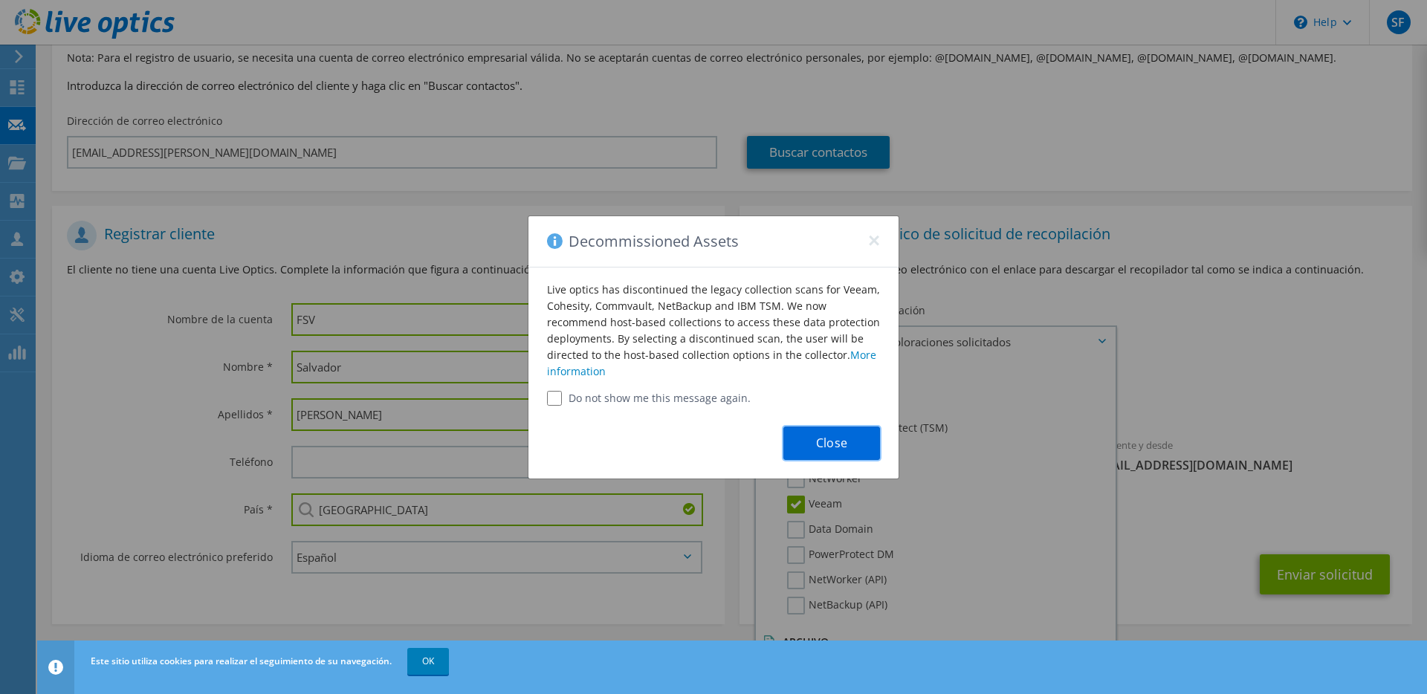
click at [819, 444] on button "Close" at bounding box center [832, 443] width 97 height 33
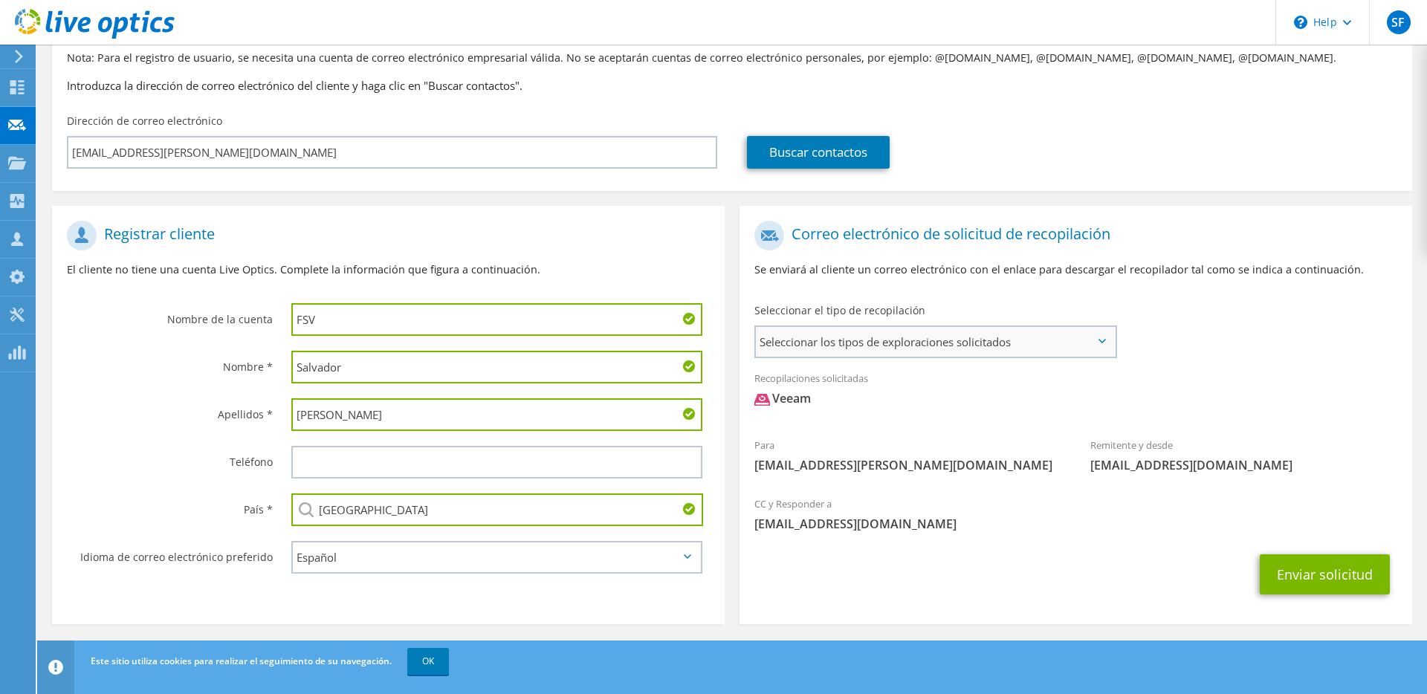
click at [868, 349] on span "Seleccionar los tipos de exploraciones solicitados" at bounding box center [935, 342] width 359 height 30
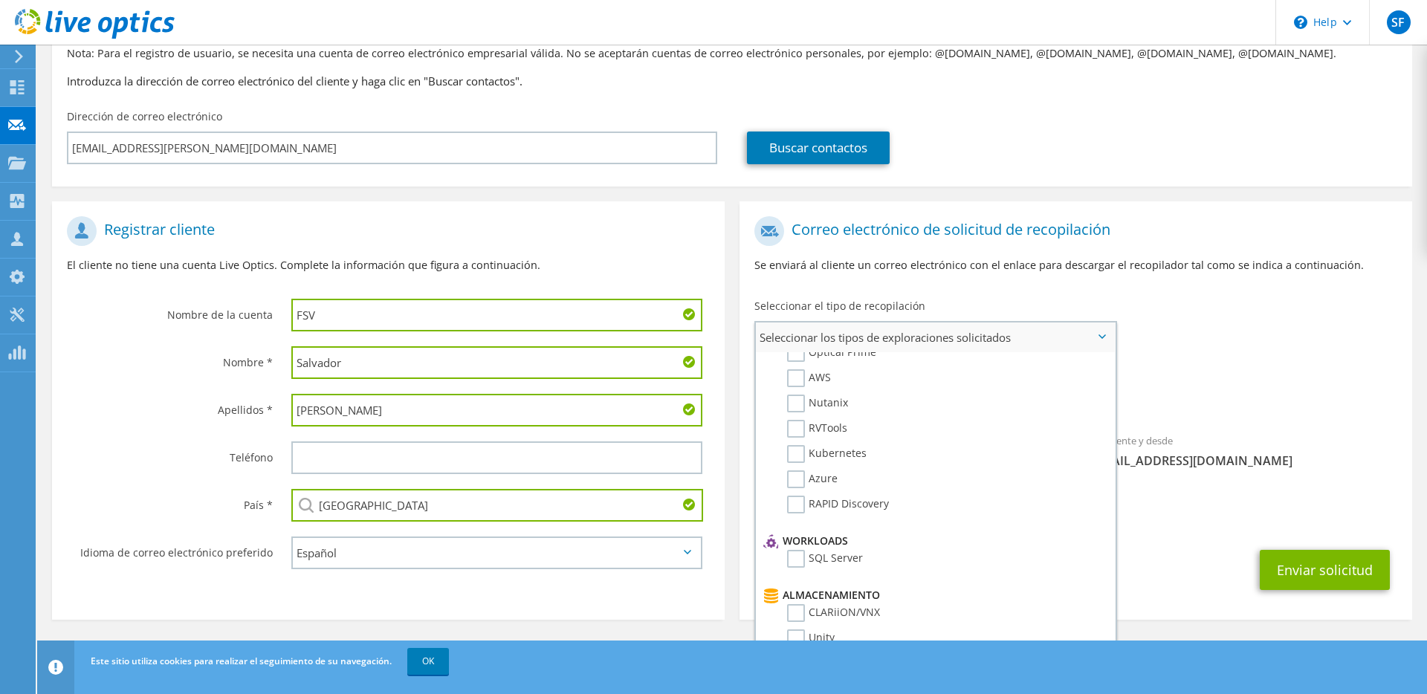
scroll to position [0, 0]
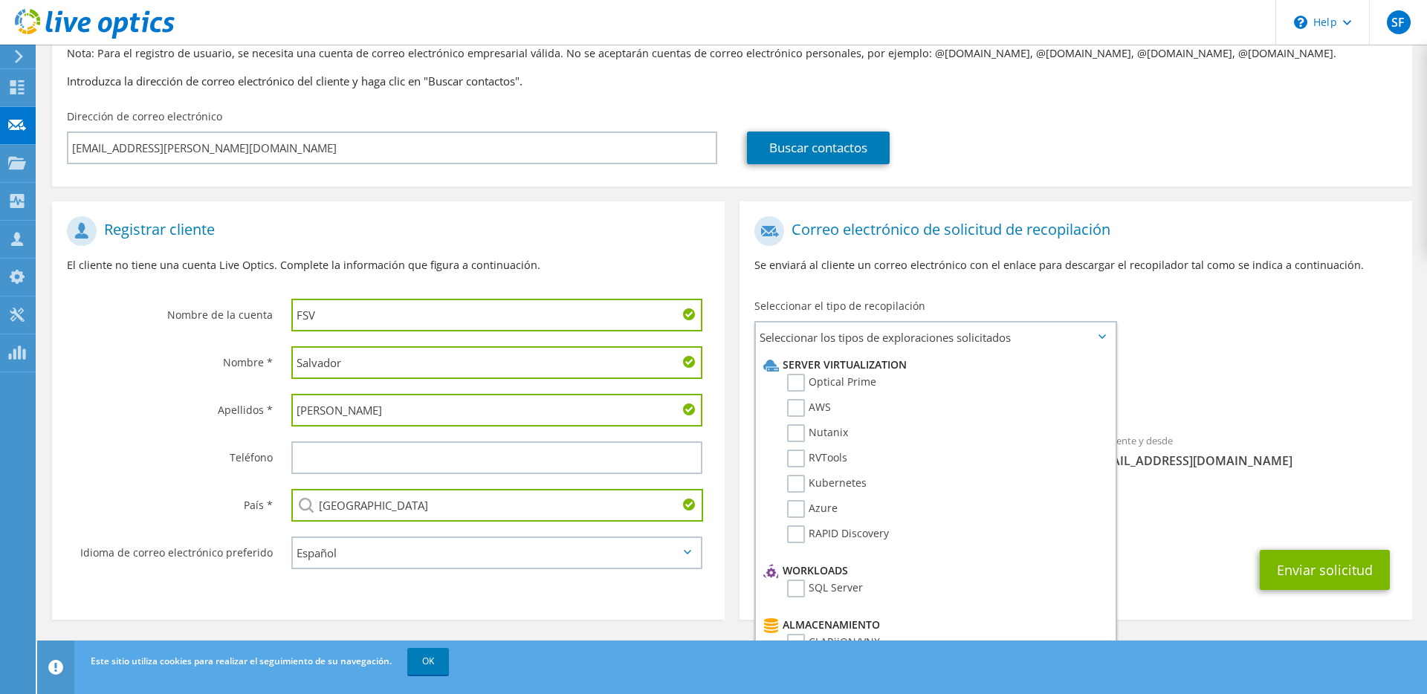
click at [1178, 340] on div "Para [EMAIL_ADDRESS][PERSON_NAME][DOMAIN_NAME] Remitente y desde [EMAIL_ADDRESS…" at bounding box center [1076, 346] width 673 height 275
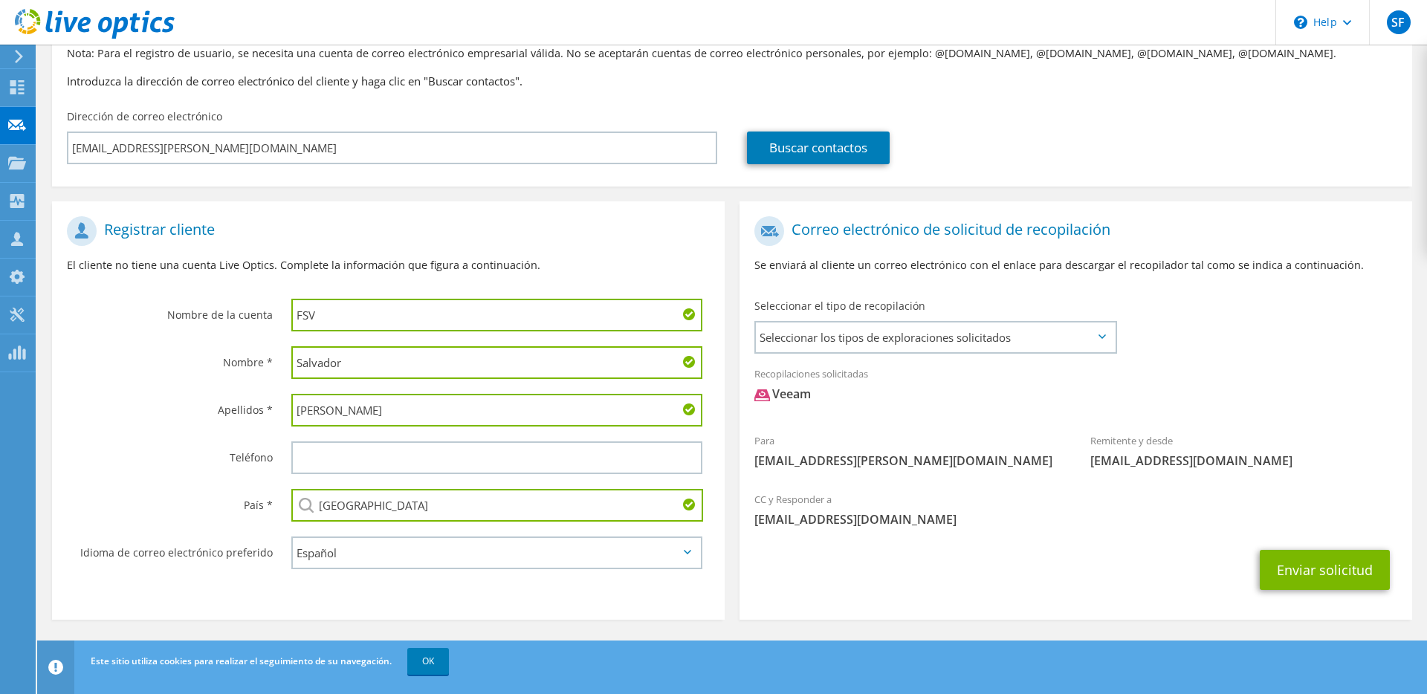
click at [20, 59] on icon at bounding box center [18, 56] width 11 height 13
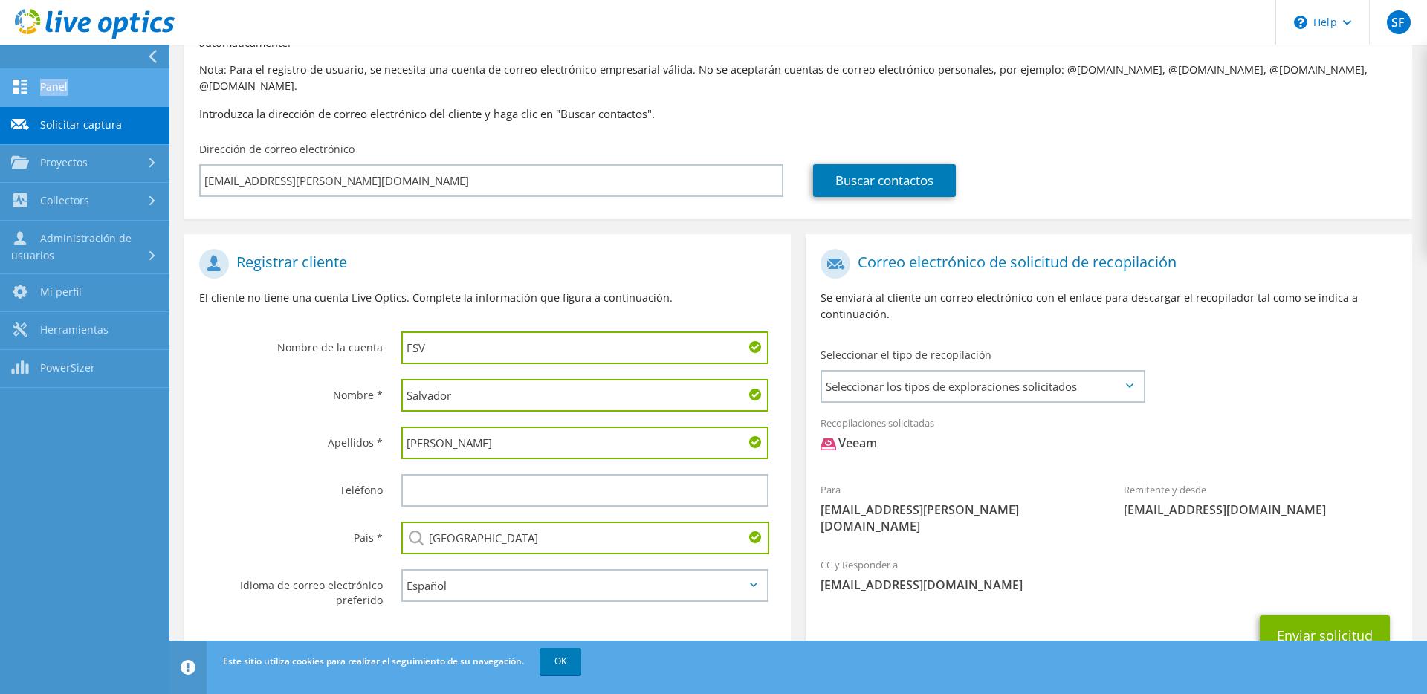
click at [76, 93] on link "Panel" at bounding box center [85, 88] width 170 height 38
